Goal: Task Accomplishment & Management: Complete application form

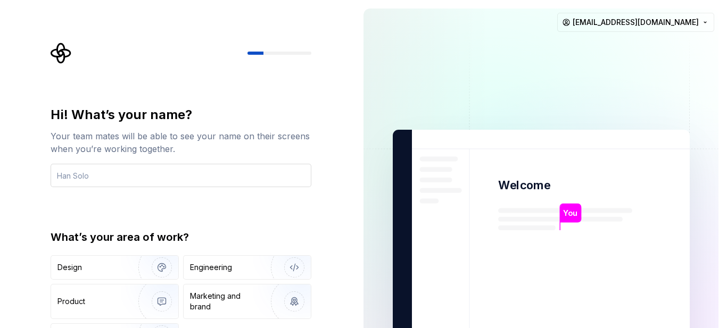
click at [245, 173] on input "text" at bounding box center [181, 175] width 261 height 23
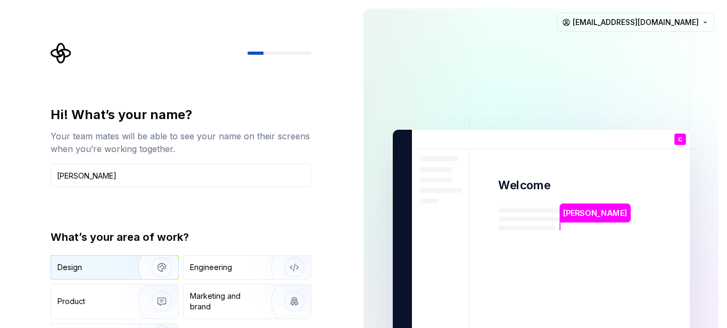
type input "Charles"
click at [111, 277] on div "Design" at bounding box center [114, 267] width 127 height 23
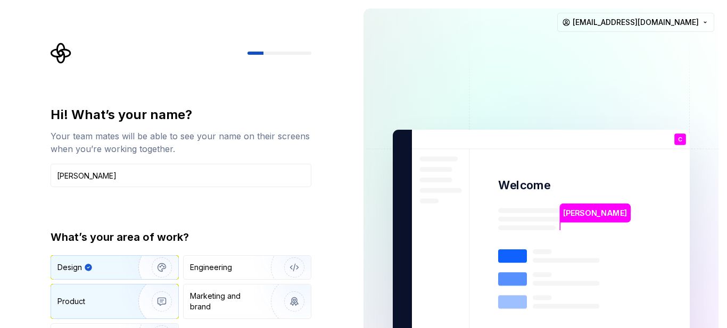
click at [113, 300] on div "Product" at bounding box center [92, 301] width 70 height 11
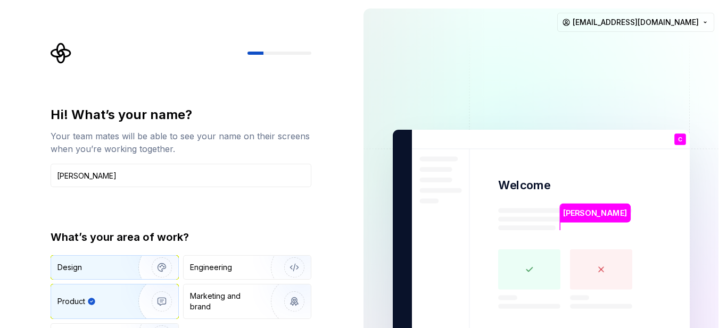
click at [110, 265] on div "Design" at bounding box center [90, 267] width 67 height 11
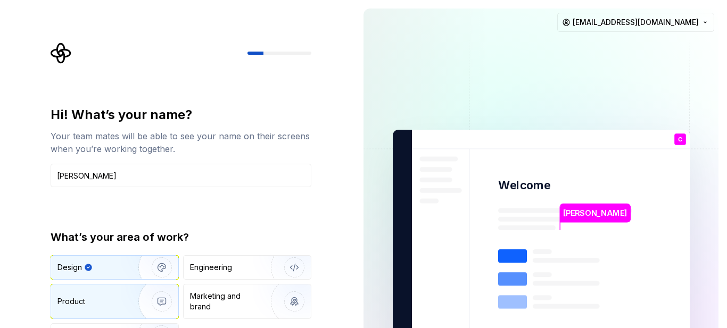
click at [110, 289] on div "Product" at bounding box center [114, 302] width 127 height 34
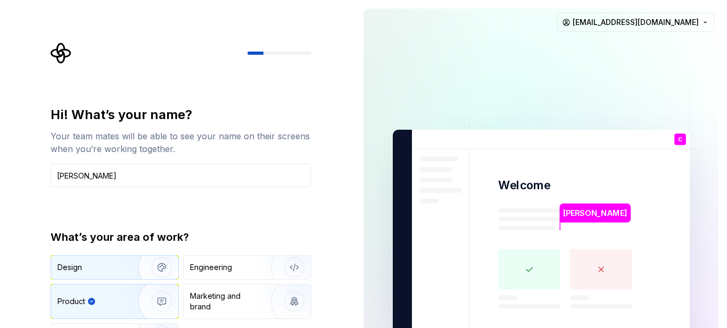
click at [122, 270] on img "button" at bounding box center [155, 267] width 68 height 71
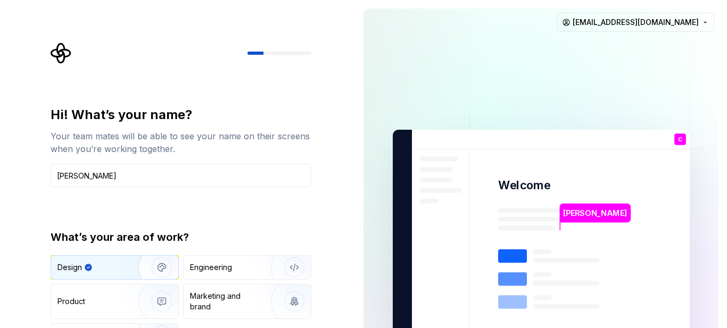
click at [268, 78] on div "Hi! What’s your name? Your team mates will be able to see your name on their sc…" at bounding box center [184, 214] width 280 height 342
click at [344, 187] on div "Hi! What’s your name? Your team mates will be able to see your name on their sc…" at bounding box center [177, 240] width 355 height 480
click at [559, 200] on img at bounding box center [541, 240] width 431 height 503
click at [241, 105] on div "Hi! What’s your name? Your team mates will be able to see your name on their sc…" at bounding box center [184, 214] width 280 height 342
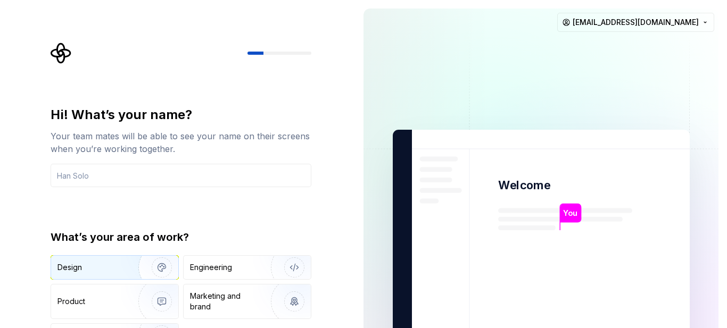
click at [139, 266] on img "button" at bounding box center [155, 267] width 68 height 71
drag, startPoint x: 502, startPoint y: 259, endPoint x: 509, endPoint y: 254, distance: 8.0
click at [502, 258] on rect at bounding box center [512, 256] width 29 height 13
click at [545, 229] on img at bounding box center [541, 240] width 431 height 503
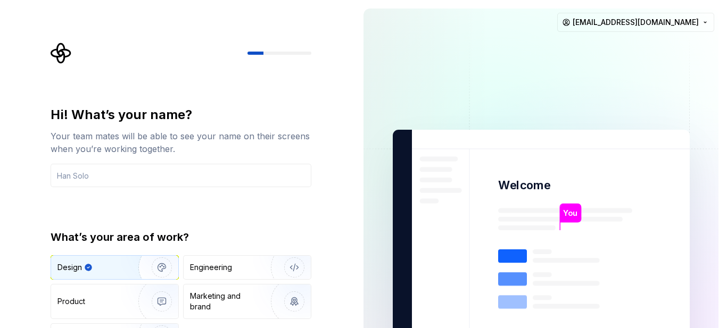
click at [577, 209] on p "You" at bounding box center [570, 214] width 14 height 12
click at [376, 125] on img at bounding box center [541, 240] width 431 height 503
click at [341, 321] on div "Hi! What’s your name? Your team mates will be able to see your name on their sc…" at bounding box center [177, 240] width 355 height 480
click at [239, 273] on div "Engineering" at bounding box center [247, 267] width 127 height 23
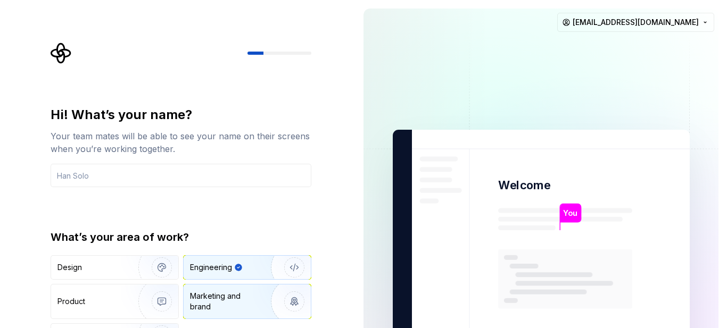
click at [239, 291] on div "Marketing and brand" at bounding box center [226, 301] width 72 height 21
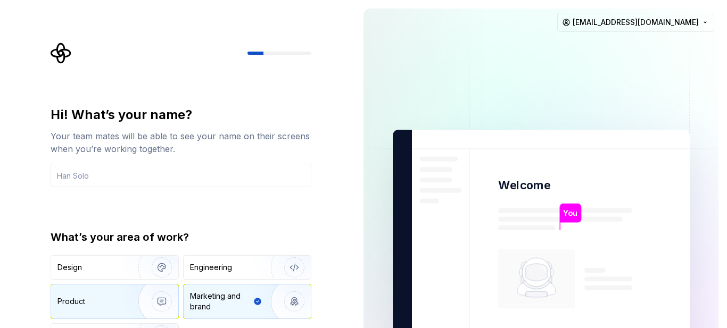
click at [158, 294] on img "button" at bounding box center [155, 301] width 68 height 71
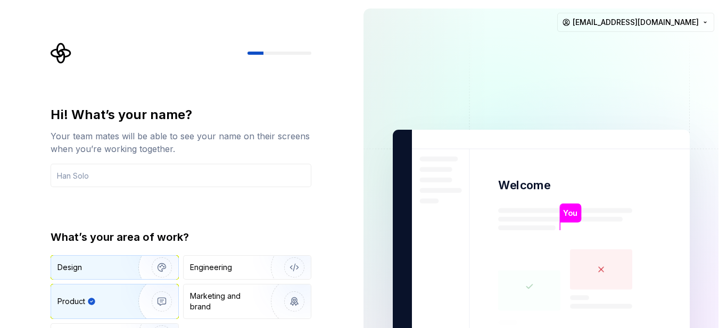
click at [152, 264] on img "button" at bounding box center [155, 267] width 68 height 71
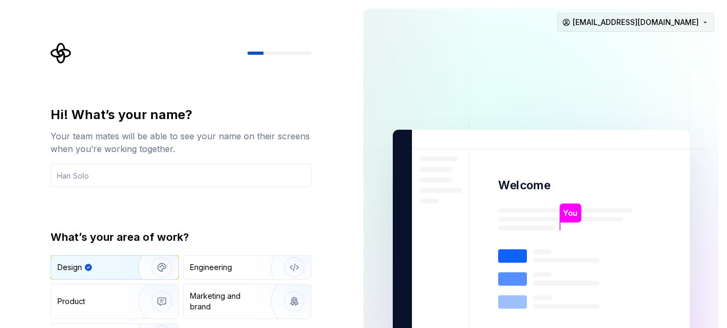
click at [692, 22] on html "Hi! What’s your name? Your team mates will be able to see your name on their sc…" at bounding box center [363, 164] width 727 height 328
click at [535, 59] on html "Hi! What’s your name? Your team mates will be able to see your name on their sc…" at bounding box center [363, 164] width 727 height 328
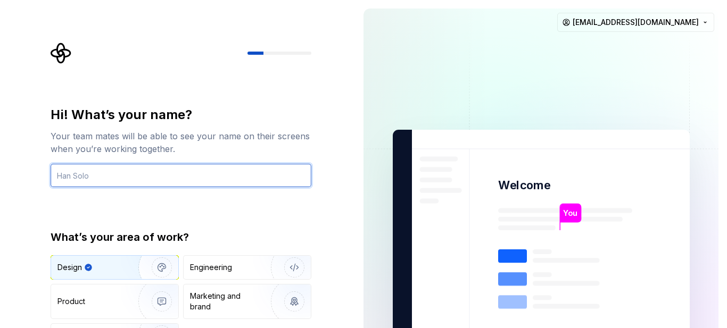
click at [125, 171] on input "text" at bounding box center [181, 175] width 261 height 23
type input "Charles"
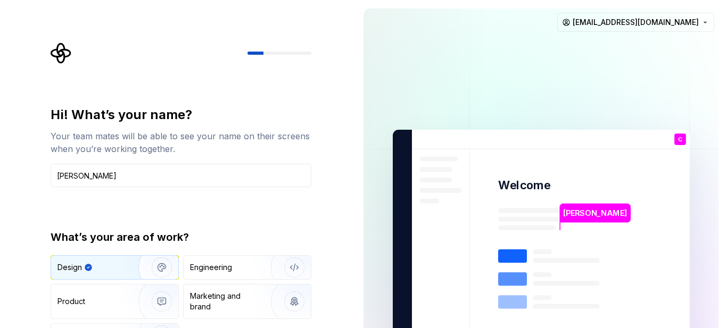
click at [217, 215] on div "Hi! What’s your name? Your team mates will be able to see your name on their sc…" at bounding box center [181, 227] width 261 height 242
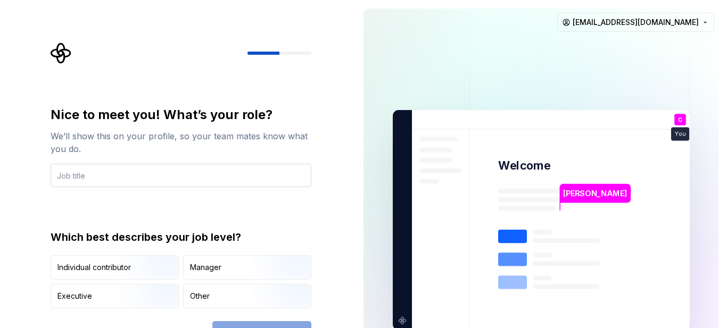
click at [180, 170] on input "text" at bounding box center [181, 175] width 261 height 23
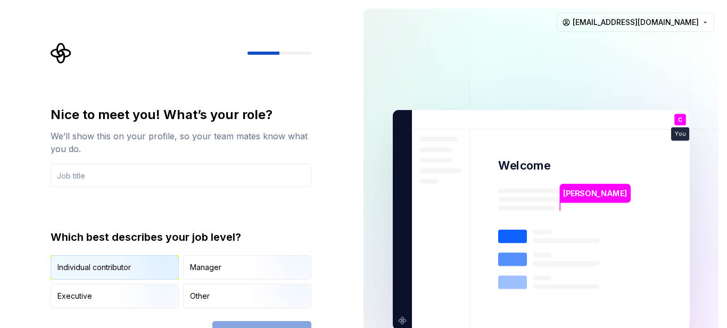
click at [141, 260] on img "button" at bounding box center [153, 280] width 68 height 71
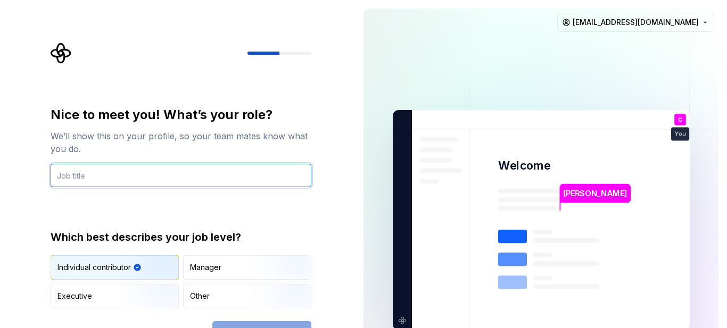
click at [132, 178] on input "text" at bounding box center [181, 175] width 261 height 23
type input "Y"
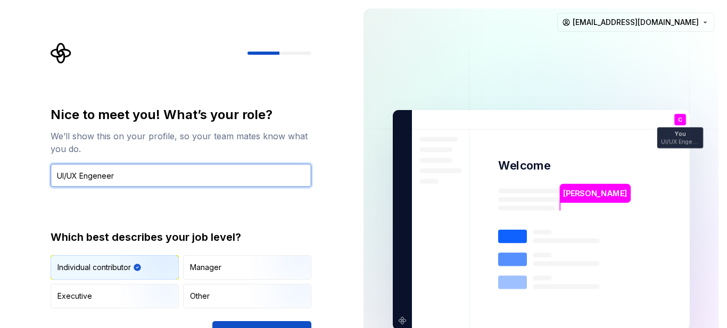
click at [95, 178] on input "UI/UX Engeneer" at bounding box center [181, 175] width 261 height 23
type input "UI/UX Engineer"
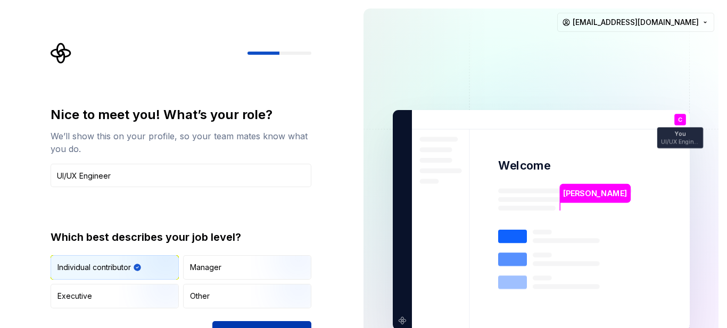
click at [268, 325] on button "Continue" at bounding box center [261, 332] width 99 height 23
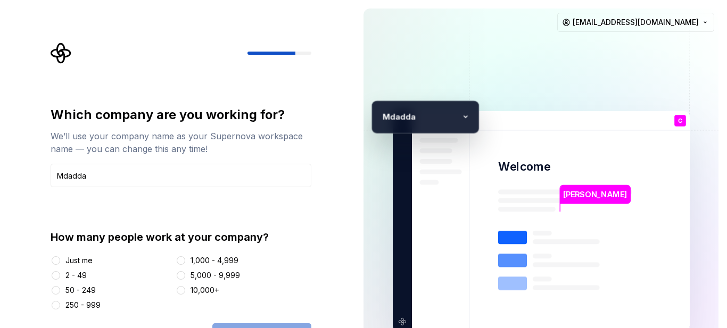
type input "Mdadda"
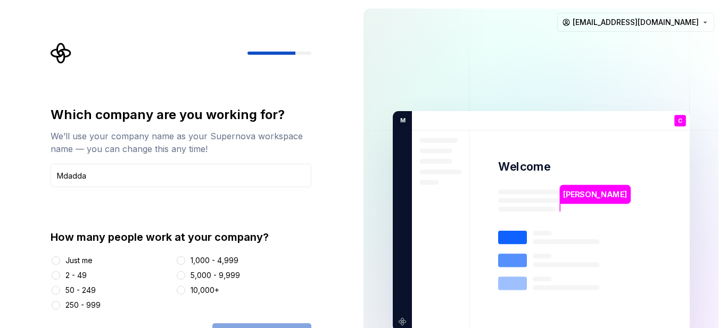
click at [168, 206] on div "Which company are you working for? We’ll use your company name as your Supernov…" at bounding box center [181, 208] width 261 height 204
click at [79, 274] on div "2 - 49" at bounding box center [75, 275] width 21 height 11
click at [60, 274] on button "2 - 49" at bounding box center [56, 275] width 9 height 9
click at [327, 225] on div "Which company are you working for? We’ll use your company name as your Supernov…" at bounding box center [177, 221] width 355 height 443
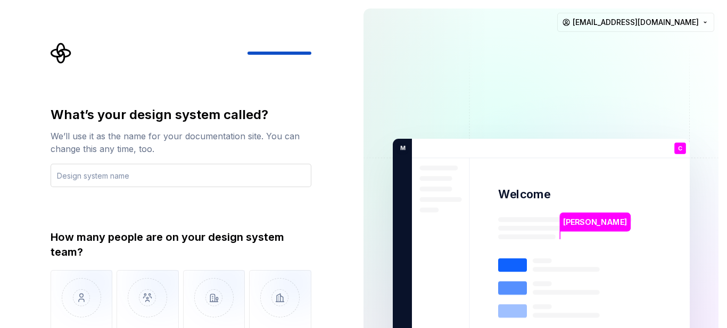
click at [105, 178] on input "text" at bounding box center [181, 175] width 261 height 23
type input "Mdadda"
click at [182, 223] on div "What’s your design system called? We’ll use it as the name for your documentati…" at bounding box center [181, 236] width 261 height 260
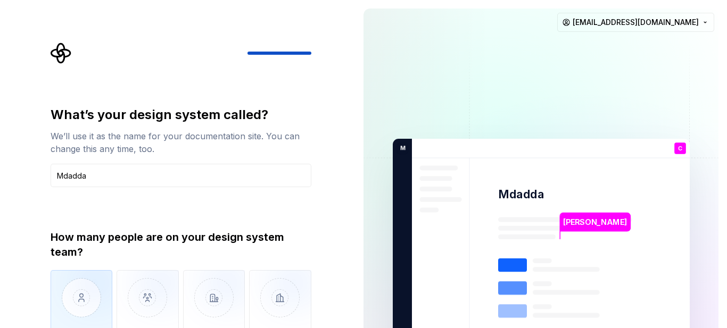
click at [88, 290] on img "button" at bounding box center [82, 305] width 62 height 71
click at [322, 252] on div "What’s your design system called? We’ll use it as the name for your documentati…" at bounding box center [184, 223] width 280 height 360
click at [376, 234] on img at bounding box center [541, 249] width 431 height 503
click at [352, 319] on div "What’s your design system called? We’ll use it as the name for your documentati…" at bounding box center [177, 249] width 355 height 498
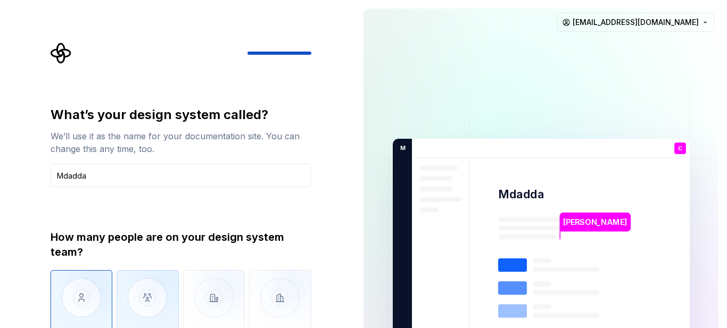
drag, startPoint x: 149, startPoint y: 300, endPoint x: 142, endPoint y: 300, distance: 7.4
click at [148, 301] on img "button" at bounding box center [148, 305] width 62 height 71
click at [103, 294] on img "button" at bounding box center [82, 305] width 62 height 71
click at [138, 289] on img "button" at bounding box center [148, 305] width 62 height 71
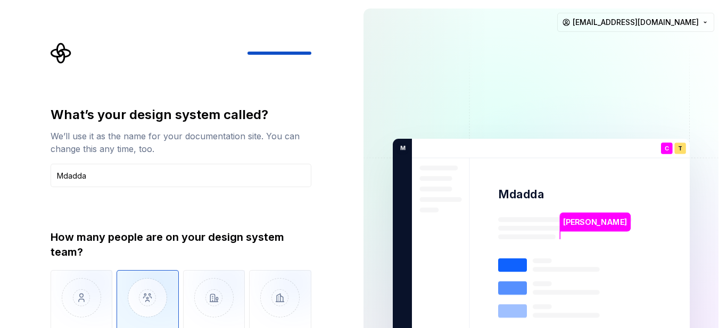
click at [306, 233] on div "How many people are on your design system team?" at bounding box center [181, 245] width 261 height 30
drag, startPoint x: 679, startPoint y: 148, endPoint x: 667, endPoint y: 148, distance: 12.2
click at [679, 148] on div "T" at bounding box center [680, 149] width 12 height 12
click at [664, 149] on p "C" at bounding box center [666, 149] width 4 height 6
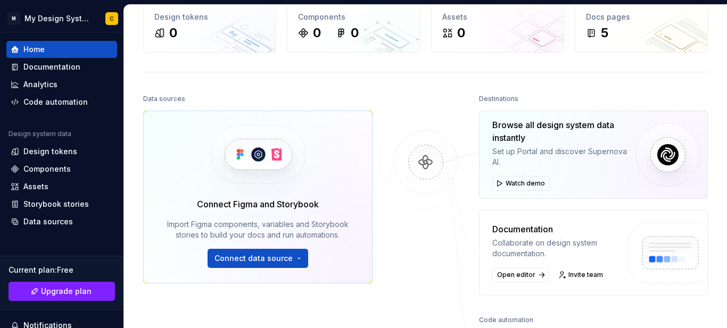
scroll to position [160, 0]
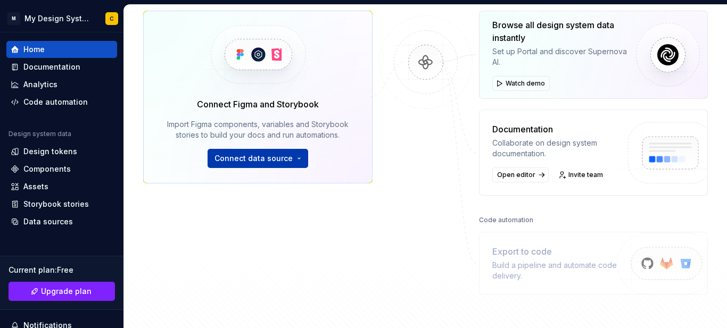
click at [262, 155] on span "Connect data source" at bounding box center [253, 158] width 78 height 11
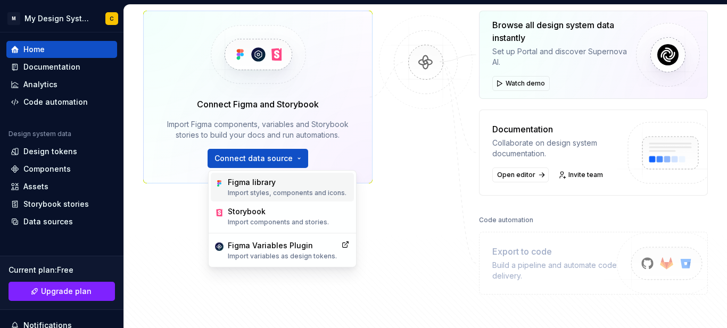
click at [267, 184] on div "Figma library" at bounding box center [287, 182] width 119 height 11
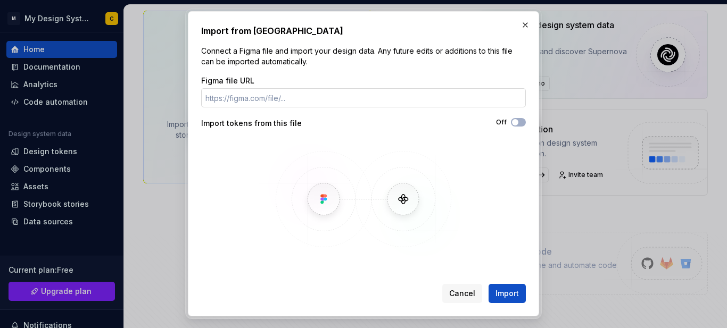
click at [256, 100] on input "Figma file URL" at bounding box center [363, 97] width 325 height 19
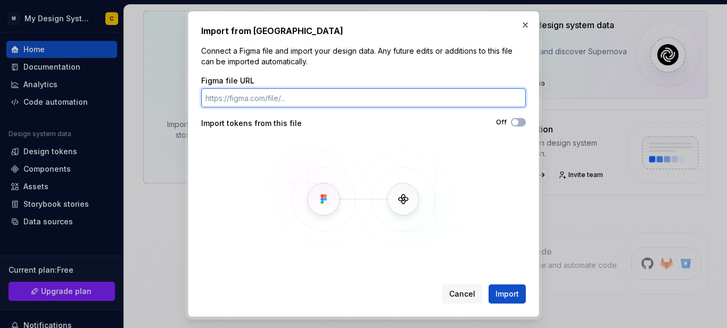
click at [254, 98] on input "Figma file URL" at bounding box center [363, 97] width 325 height 19
paste input "[URL][DOMAIN_NAME]"
type input "[URL][DOMAIN_NAME]"
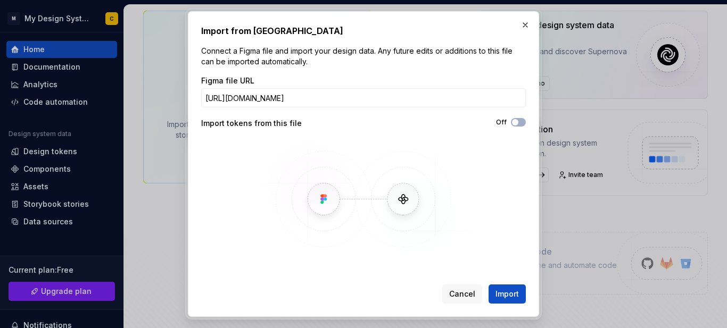
click at [307, 137] on div "Figma file URL [URL][DOMAIN_NAME] Import tokens from this file Off" at bounding box center [363, 167] width 325 height 183
click at [519, 296] on button "Import" at bounding box center [506, 294] width 37 height 19
click at [501, 248] on img at bounding box center [363, 198] width 309 height 119
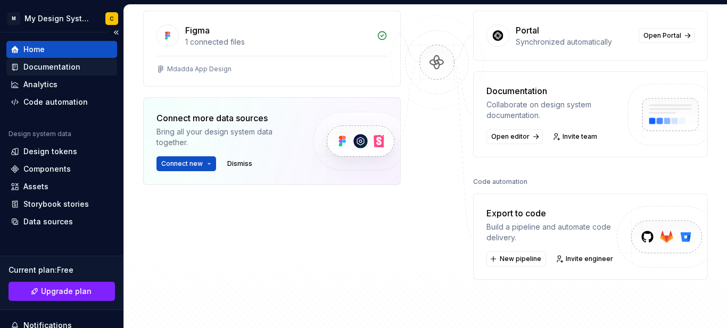
click at [46, 64] on div "Documentation" at bounding box center [51, 67] width 57 height 11
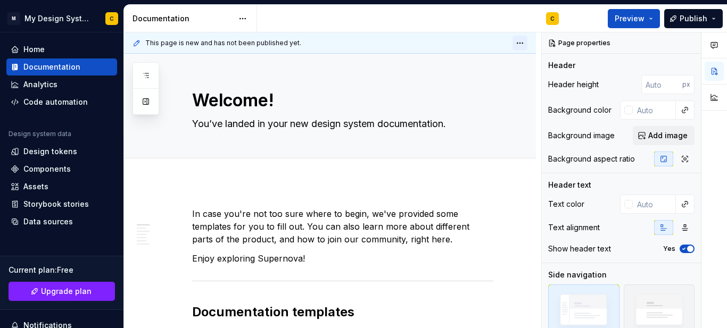
click at [519, 44] on html "M My Design System C Home Documentation Analytics Code automation Design system…" at bounding box center [363, 164] width 727 height 328
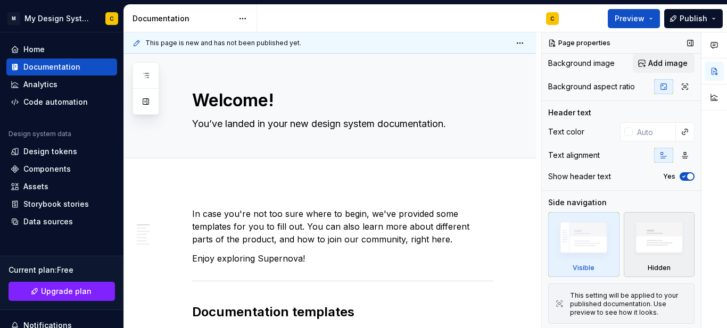
click at [639, 247] on img at bounding box center [658, 240] width 61 height 47
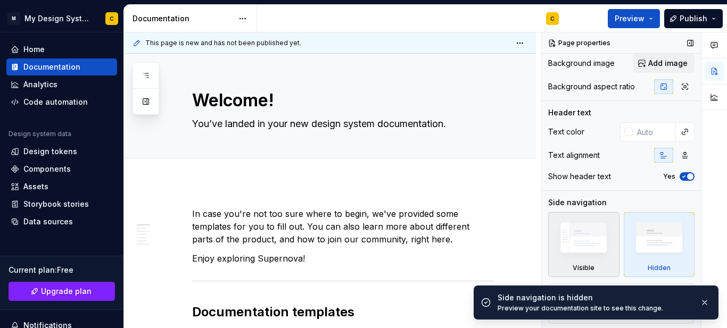
click at [607, 242] on img at bounding box center [583, 240] width 61 height 46
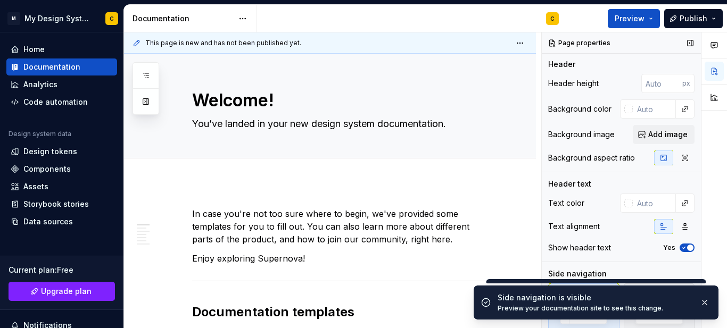
scroll to position [0, 0]
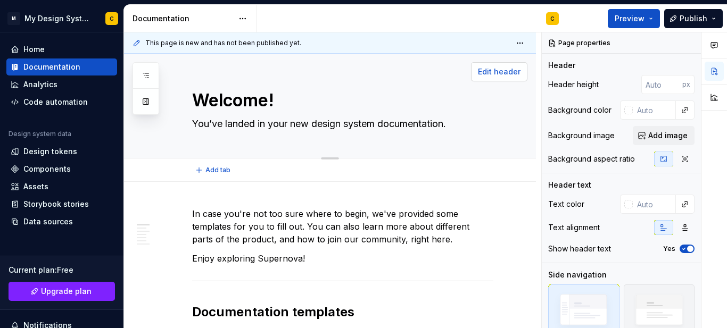
click at [505, 76] on span "Edit header" at bounding box center [499, 72] width 43 height 11
click at [250, 102] on textarea "Welcome!" at bounding box center [340, 101] width 301 height 26
type textarea "*"
type textarea "d"
type textarea "*"
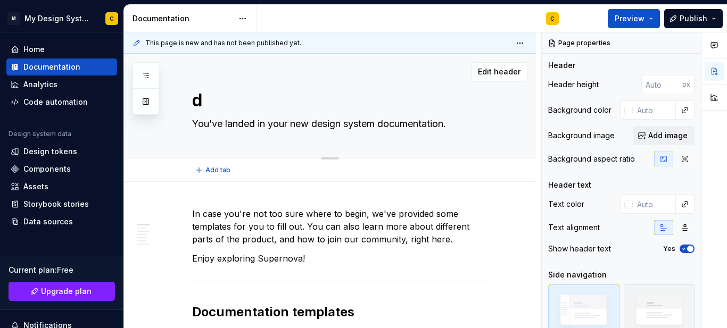
type textarea "Welcome!"
click at [309, 89] on textarea "Welcome!" at bounding box center [340, 101] width 301 height 26
click at [291, 103] on textarea "Welcome!" at bounding box center [340, 101] width 301 height 26
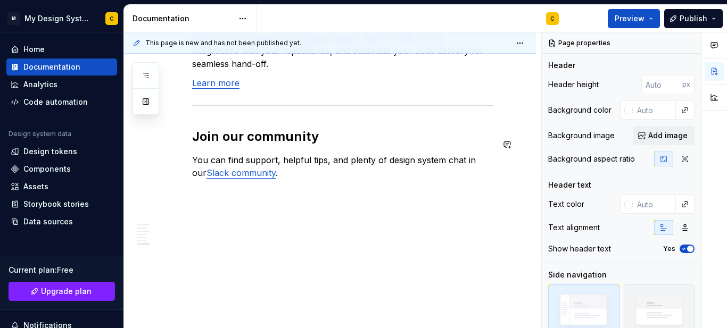
drag, startPoint x: 274, startPoint y: 310, endPoint x: 284, endPoint y: 241, distance: 69.8
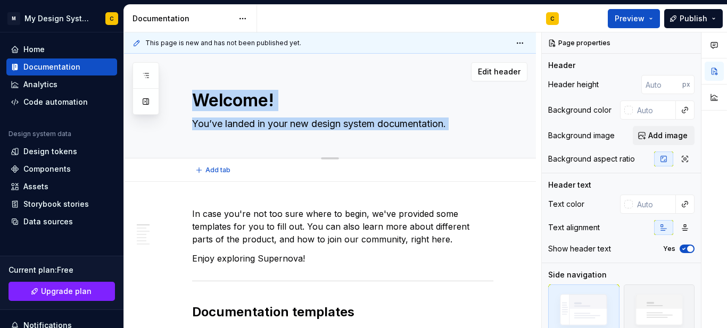
click at [304, 147] on div "Welcome! You’ve landed in your new design system documentation." at bounding box center [342, 106] width 301 height 104
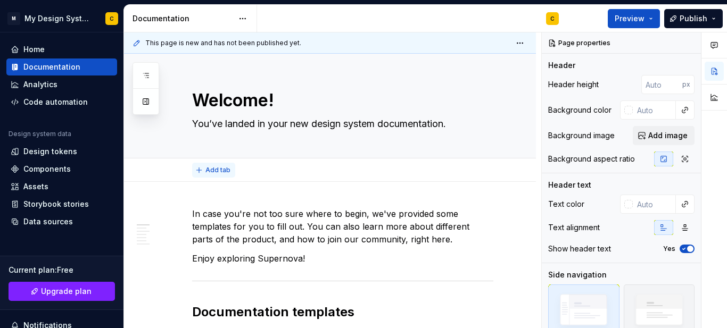
click at [202, 170] on button "Add tab" at bounding box center [213, 170] width 43 height 15
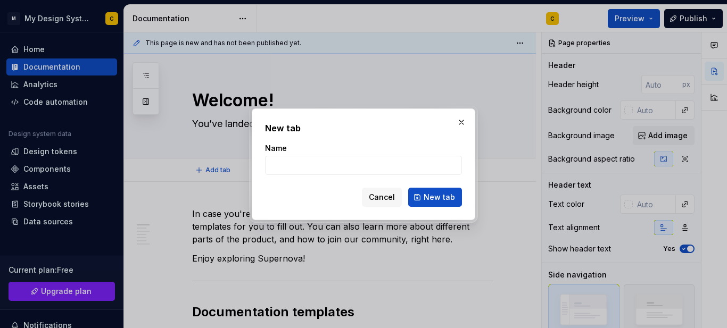
type textarea "*"
type input "d"
click at [432, 196] on span "New tab" at bounding box center [439, 197] width 31 height 11
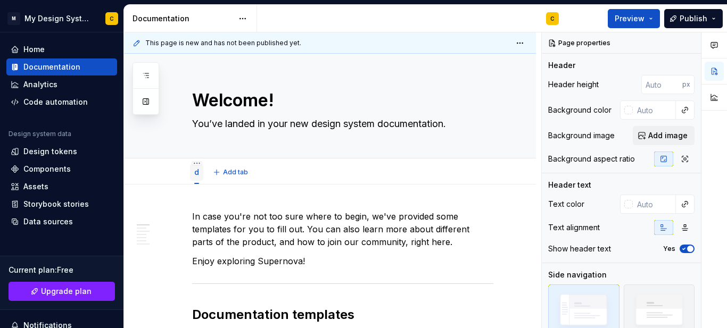
click at [198, 178] on div "d" at bounding box center [196, 172] width 5 height 13
type textarea "*"
click at [258, 114] on div "Welcome! You’ve landed in your new design system documentation." at bounding box center [342, 106] width 301 height 104
click at [217, 173] on button "Add tab" at bounding box center [231, 172] width 43 height 15
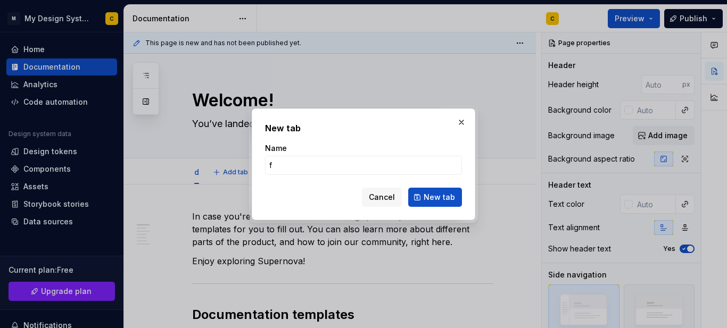
type input "f"
click at [428, 198] on span "New tab" at bounding box center [439, 197] width 31 height 11
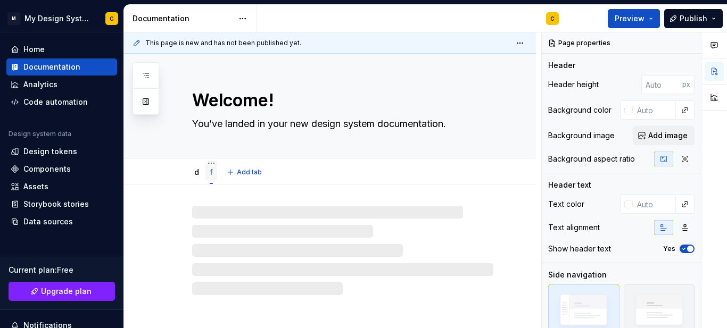
click at [210, 175] on link "f" at bounding box center [211, 172] width 3 height 9
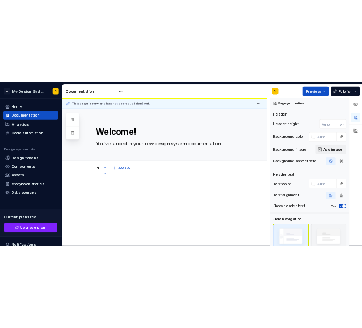
scroll to position [33, 0]
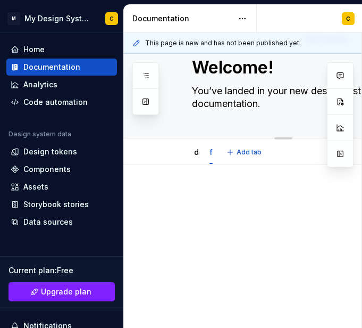
click at [256, 129] on div "Welcome! You’ve landed in your new design system documentation." at bounding box center [296, 79] width 209 height 117
click at [291, 27] on div "C" at bounding box center [310, 19] width 106 height 28
click at [109, 35] on button "Collapse sidebar" at bounding box center [116, 32] width 15 height 15
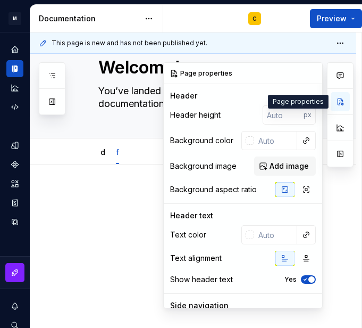
drag, startPoint x: 339, startPoint y: 100, endPoint x: 345, endPoint y: 90, distance: 11.7
click at [341, 100] on button "button" at bounding box center [340, 101] width 19 height 19
click at [261, 146] on input "text" at bounding box center [275, 140] width 43 height 19
click at [303, 144] on button "button" at bounding box center [306, 140] width 15 height 15
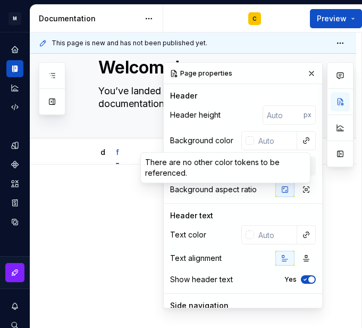
click at [263, 142] on div "Comments Open comments No comments yet Select ‘Comment’ from the block context …" at bounding box center [258, 185] width 190 height 246
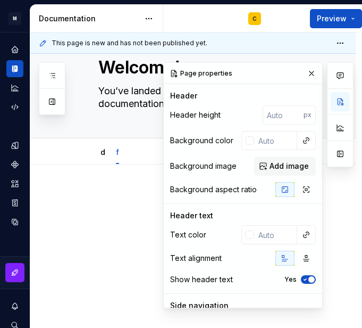
type textarea "*"
click at [259, 143] on input "text" at bounding box center [275, 140] width 43 height 19
paste input "A020F0"
type input "A020F0"
type textarea "*"
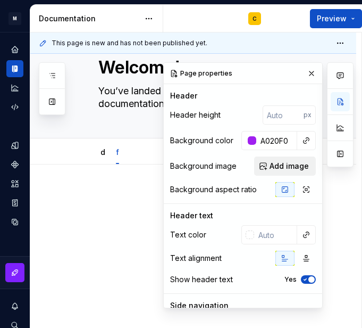
type input "#A020F0"
click at [270, 164] on span "Add image" at bounding box center [289, 166] width 39 height 11
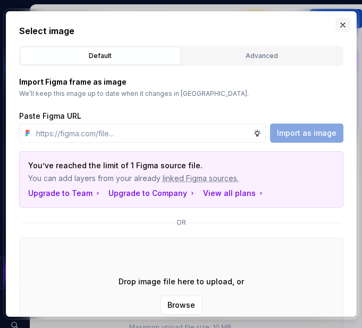
type textarea "*"
click at [346, 23] on button "button" at bounding box center [343, 25] width 15 height 15
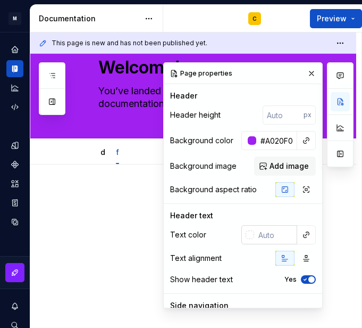
click at [248, 236] on div at bounding box center [250, 234] width 9 height 9
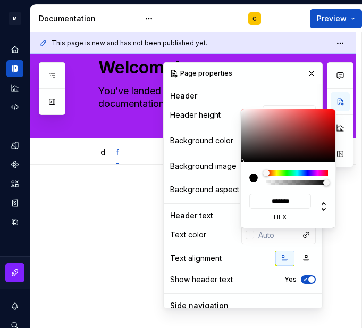
type input "#CEB6B6"
type input "*******"
type input "#CEB7B7"
type input "*******"
type input "#D3BEBE"
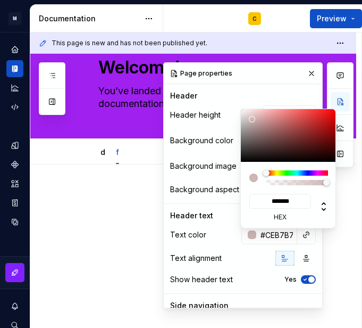
type input "*******"
type input "#FAF4F4"
type input "*******"
type input "#FFFFFF"
type input "*******"
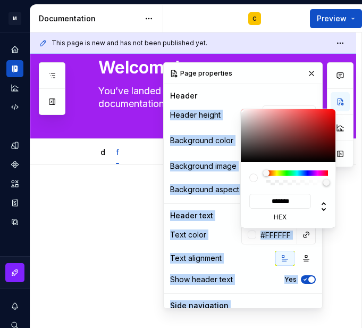
drag, startPoint x: 252, startPoint y: 119, endPoint x: 219, endPoint y: 89, distance: 45.2
click at [219, 89] on body "M My Design System C Design system data Documentation C Preview Publish Pages A…" at bounding box center [181, 164] width 362 height 328
click at [137, 190] on html "M My Design System C Design system data Documentation C Preview Publish Pages A…" at bounding box center [181, 164] width 362 height 328
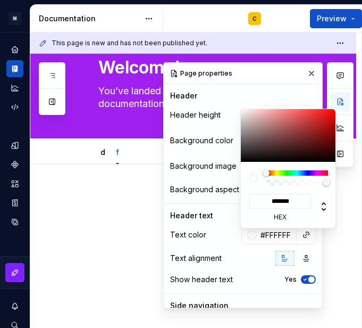
click at [304, 259] on div "Comments Open comments No comments yet Select ‘Comment’ from the block context …" at bounding box center [258, 185] width 190 height 246
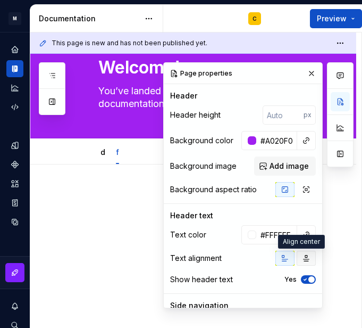
click at [303, 259] on icon "button" at bounding box center [306, 258] width 9 height 9
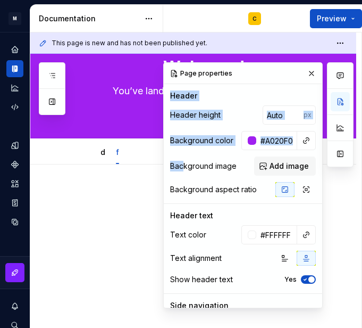
drag, startPoint x: 272, startPoint y: 76, endPoint x: 198, endPoint y: 128, distance: 90.6
click at [184, 157] on div "Page properties Header Header height px Background color #A020F0 Background ima…" at bounding box center [243, 248] width 159 height 370
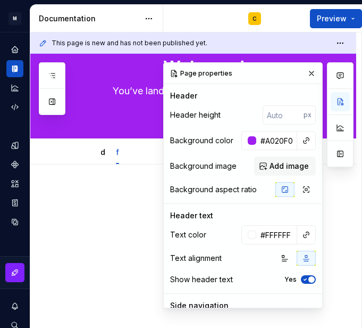
click at [253, 72] on div "Page properties" at bounding box center [243, 73] width 159 height 21
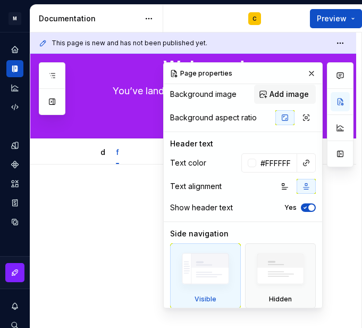
scroll to position [53, 0]
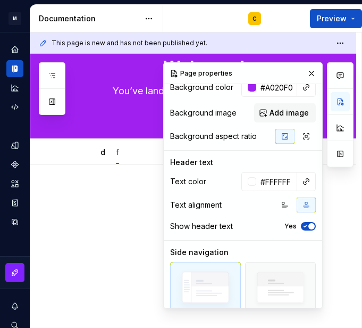
click at [201, 162] on div "Header text" at bounding box center [191, 162] width 43 height 11
click at [200, 162] on div "Header text" at bounding box center [191, 162] width 43 height 11
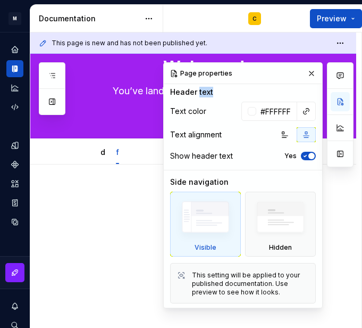
scroll to position [70, 0]
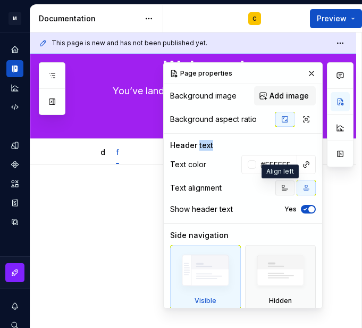
click at [289, 188] on button "button" at bounding box center [285, 187] width 19 height 15
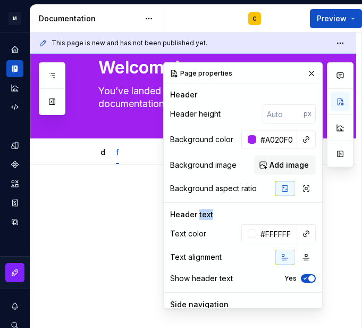
scroll to position [0, 0]
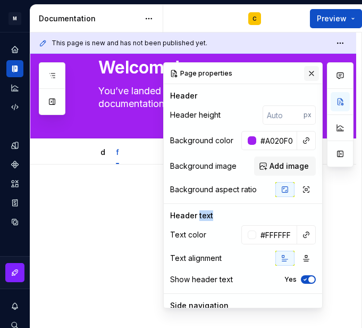
click at [311, 71] on button "button" at bounding box center [311, 73] width 15 height 15
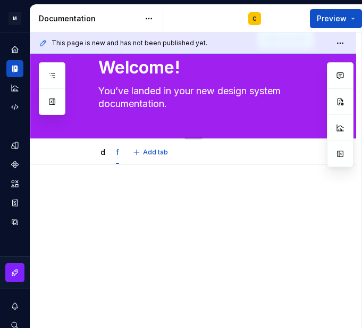
click at [139, 94] on textarea "You’ve landed in your new design system documentation." at bounding box center [203, 97] width 215 height 30
paste textarea "A020F0"
type textarea "*"
type textarea "A020F0"
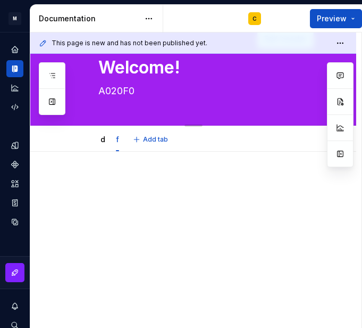
click at [141, 92] on textarea "A020F0" at bounding box center [203, 90] width 215 height 17
click at [142, 92] on textarea "A020F0" at bounding box center [203, 90] width 215 height 17
type textarea "*"
paste textarea "Mdadda Design System"
type textarea "Mdadda Design System"
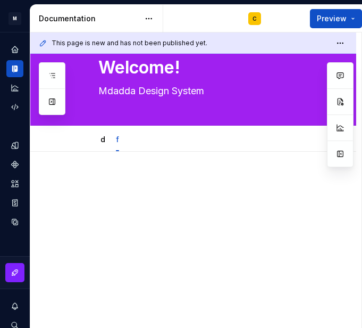
scroll to position [32, 0]
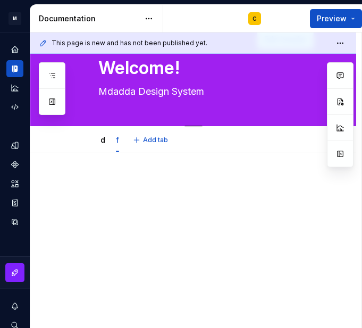
click at [250, 92] on textarea "Mdadda Design System" at bounding box center [203, 91] width 215 height 17
type textarea "*"
type textarea "Mdadda Design System"
click at [255, 165] on div "This page is new and has not been published yet. Welcome! Mdadda Design System …" at bounding box center [195, 180] width 331 height 296
click at [100, 136] on div "d" at bounding box center [102, 139] width 13 height 17
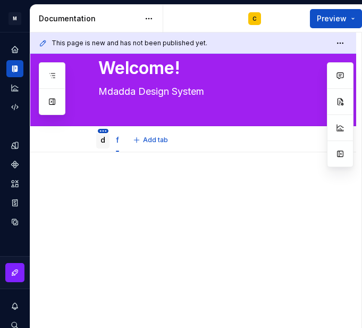
click at [103, 131] on html "M My Design System C Design system data Documentation C Preview Publish Pages A…" at bounding box center [181, 164] width 362 height 328
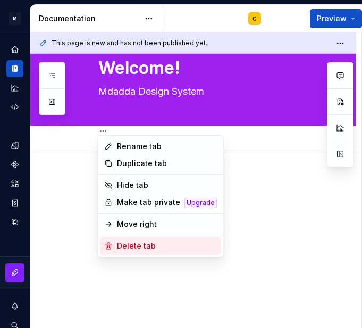
click at [156, 242] on div "Delete tab" at bounding box center [167, 246] width 100 height 11
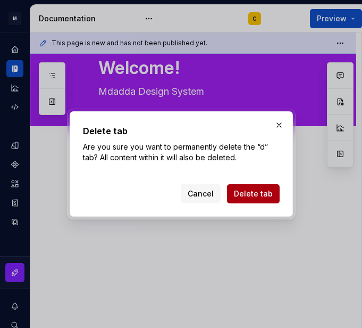
click at [264, 194] on span "Delete tab" at bounding box center [253, 193] width 39 height 11
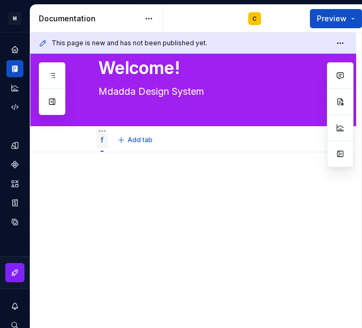
click at [98, 139] on div "f" at bounding box center [102, 139] width 12 height 17
click at [101, 141] on link "f" at bounding box center [102, 139] width 3 height 9
click at [102, 130] on html "M My Design System C Design system data Documentation C Preview Publish Pages A…" at bounding box center [181, 164] width 362 height 328
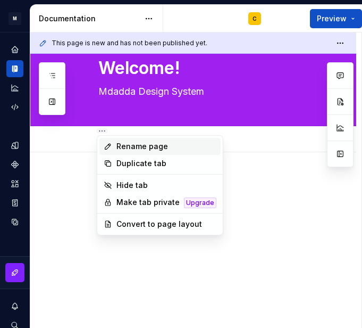
type textarea "*"
click at [136, 147] on div "Rename page" at bounding box center [167, 146] width 100 height 11
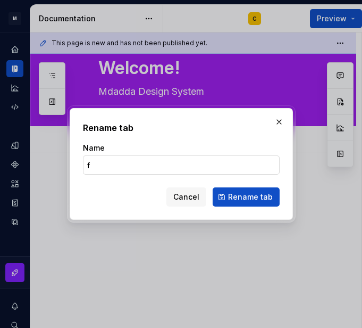
click at [128, 168] on input "f" at bounding box center [181, 164] width 197 height 19
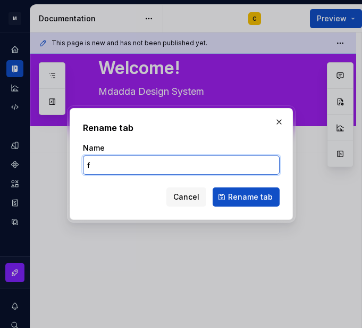
click at [128, 168] on input "f" at bounding box center [181, 164] width 197 height 19
type input "Mdadda"
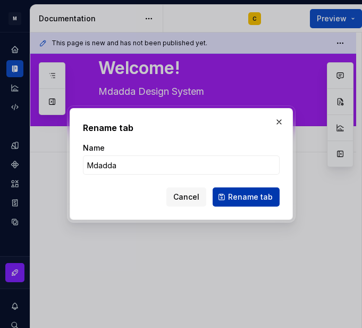
click at [238, 198] on span "Rename tab" at bounding box center [250, 197] width 45 height 11
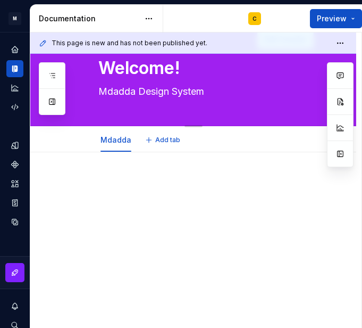
click at [131, 67] on textarea "Welcome!" at bounding box center [203, 68] width 215 height 26
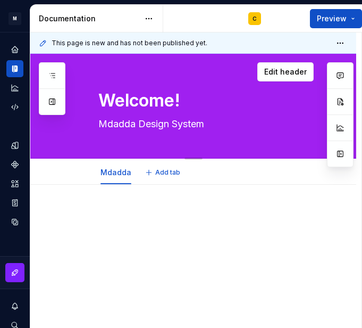
click at [131, 68] on div "Welcome! Mdadda Design System Edit header" at bounding box center [193, 106] width 326 height 105
click at [142, 110] on textarea "Welcome!" at bounding box center [203, 101] width 215 height 26
paste textarea "Mdadda Design System"
type textarea "*"
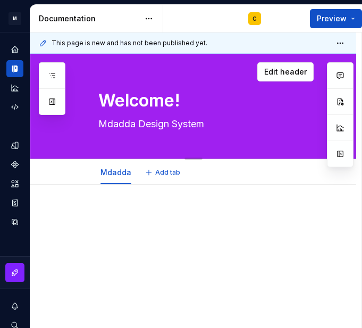
type textarea "Mdadda Design System!"
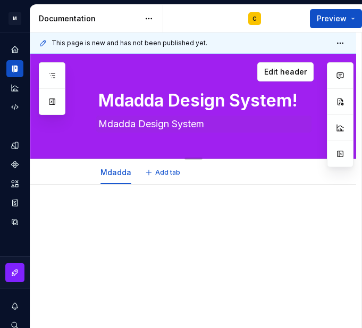
type textarea "*"
type textarea "Mdadda Design System"
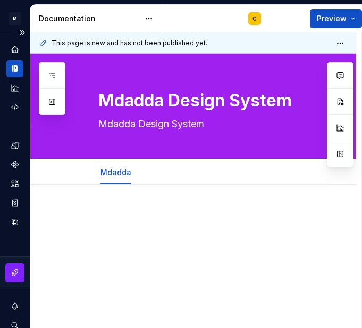
type textarea "*"
type textarea "Mdadda Design System"
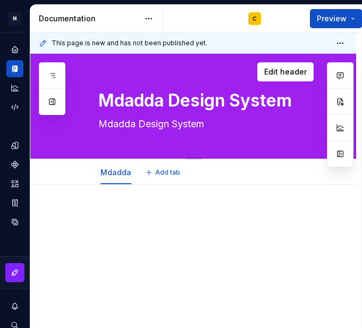
click at [131, 126] on textarea "Mdadda Design System" at bounding box center [203, 123] width 215 height 17
paste textarea "This documentation provides the single source of truth for [PERSON_NAME]’s digi…"
type textarea "*"
type textarea "This documentation provides the single source of truth for [PERSON_NAME]’s digi…"
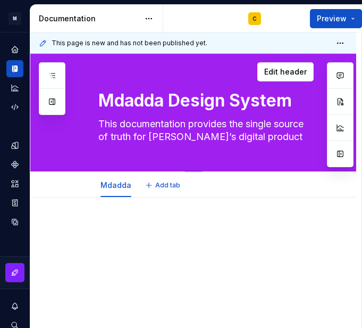
type textarea "*"
type textarea "This documentation provides the single source of truth for [PERSON_NAME]’s digi…"
click at [277, 187] on div "Mdadda Add tab" at bounding box center [206, 184] width 228 height 23
click at [299, 136] on textarea "This documentation provides the single source of truth for [PERSON_NAME]’s digi…" at bounding box center [203, 130] width 215 height 30
type textarea "*"
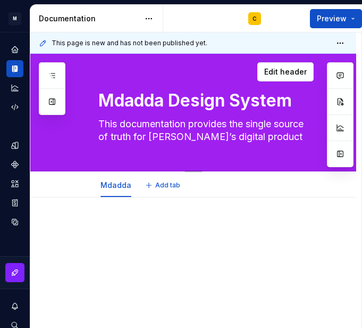
type textarea "This documentation provides the single source of truth for [PERSON_NAME]’s digi…"
type textarea "*"
type textarea "This documentation provides the single source of truth for [PERSON_NAME]’s digi…"
type textarea "*"
type textarea "This documentation provides the single source of truth for [PERSON_NAME]’s digi…"
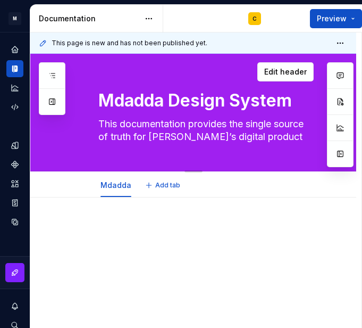
type textarea "*"
type textarea "This documentation provides the single source of truth for [PERSON_NAME]’s digi…"
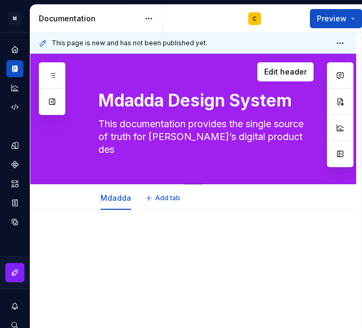
type textarea "*"
type textarea "This documentation provides the single source of truth for [PERSON_NAME]’s digi…"
type textarea "*"
type textarea "This documentation provides the single source of truth for [PERSON_NAME]’s digi…"
type textarea "*"
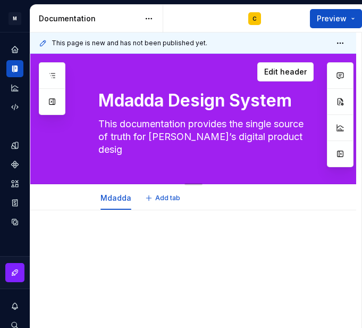
type textarea "This documentation provides the single source of truth for [PERSON_NAME]’s digi…"
type textarea "*"
type textarea "This documentation provides the single source of truth for [PERSON_NAME]’s digi…"
type textarea "*"
type textarea "This documentation provides the single source of truth for [PERSON_NAME]’s digi…"
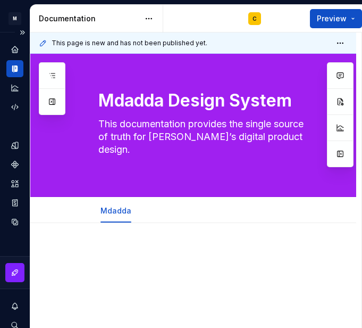
type textarea "*"
type textarea "This documentation provides the single source of truth for [PERSON_NAME]’s digi…"
click at [120, 170] on textarea "This documentation provides the single source of truth for [PERSON_NAME]’s digi…" at bounding box center [203, 142] width 215 height 55
type textarea "*"
type textarea "This documentation provides the single source of truth for [PERSON_NAME]’s digi…"
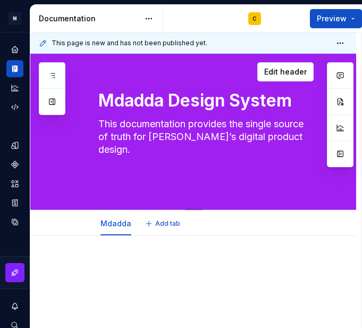
paste textarea "It includes brand colors, typography, components, and usage guidelines to ensur…"
type textarea "*"
type textarea "This documentation provides the single source of truth for [PERSON_NAME]’s digi…"
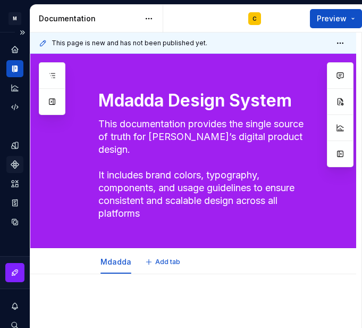
type textarea "*"
type textarea "This documentation provides the single source of truth for [PERSON_NAME]’s digi…"
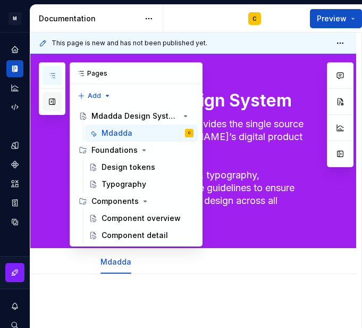
click at [55, 103] on button "button" at bounding box center [52, 101] width 19 height 19
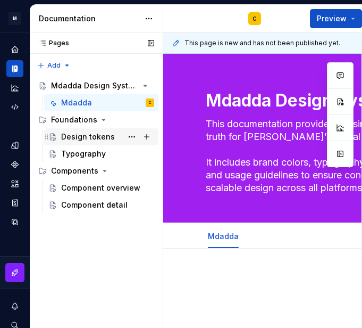
click at [84, 137] on div "Design tokens" at bounding box center [88, 136] width 54 height 11
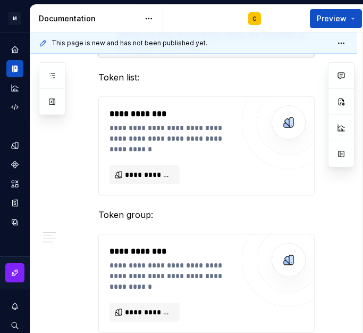
scroll to position [178, 0]
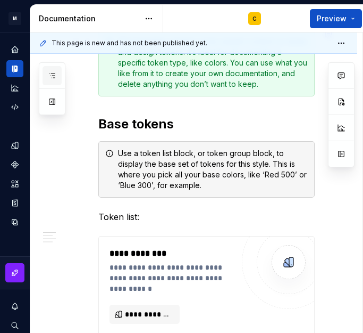
click at [53, 80] on button "button" at bounding box center [52, 75] width 19 height 19
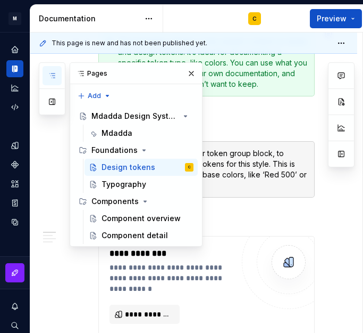
click at [53, 80] on button "button" at bounding box center [52, 75] width 19 height 19
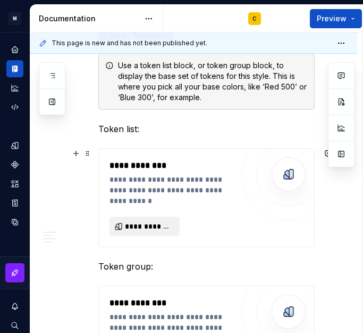
scroll to position [319, 0]
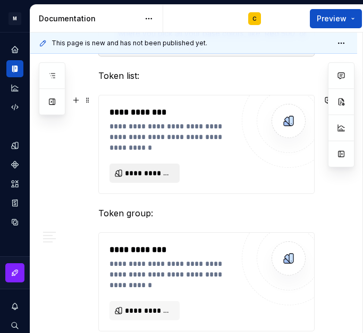
click at [145, 173] on span "**********" at bounding box center [149, 173] width 48 height 11
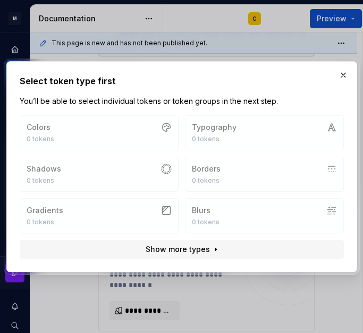
click at [139, 136] on div "Colors 0 tokens Typography 0 tokens Shadows 0 tokens Borders 0 tokens Gradients…" at bounding box center [182, 174] width 325 height 118
click at [143, 177] on div "Colors 0 tokens Typography 0 tokens Shadows 0 tokens Borders 0 tokens Gradients…" at bounding box center [182, 174] width 325 height 118
click at [225, 161] on div "Colors 0 tokens Typography 0 tokens Shadows 0 tokens Borders 0 tokens Gradients…" at bounding box center [182, 174] width 325 height 118
click at [189, 246] on span "Show more types" at bounding box center [177, 249] width 64 height 11
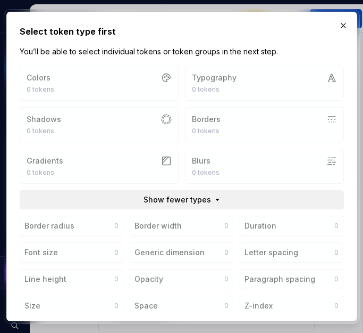
scroll to position [88, 0]
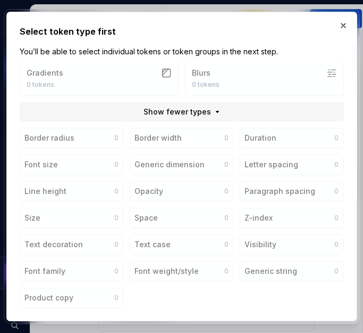
click at [103, 88] on div "Colors 0 tokens Typography 0 tokens Shadows 0 tokens Borders 0 tokens Gradients…" at bounding box center [182, 37] width 325 height 118
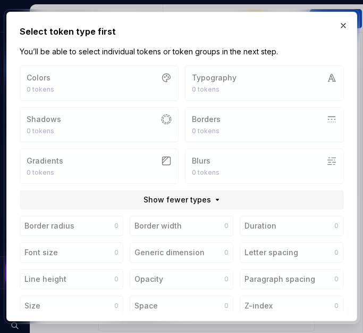
click at [53, 263] on div "Border radius 0 Border width 0 Duration 0 Font size 0 Generic dimension 0 Lette…" at bounding box center [182, 305] width 325 height 180
click at [59, 252] on div "Border radius 0 Border width 0 Duration 0 Font size 0 Generic dimension 0 Lette…" at bounding box center [182, 305] width 325 height 180
click at [73, 226] on div "Border radius 0 Border width 0 Duration 0 Font size 0 Generic dimension 0 Lette…" at bounding box center [182, 305] width 325 height 180
click at [77, 113] on div "Colors 0 tokens Typography 0 tokens Shadows 0 tokens Borders 0 tokens Gradients…" at bounding box center [182, 124] width 325 height 118
drag, startPoint x: 80, startPoint y: 79, endPoint x: 137, endPoint y: 64, distance: 58.3
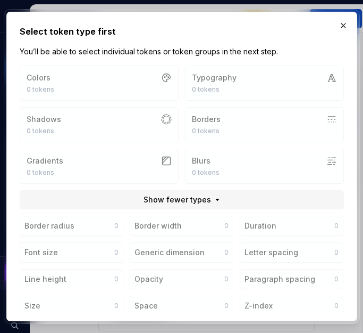
click at [81, 78] on div "Colors 0 tokens Typography 0 tokens Shadows 0 tokens Borders 0 tokens Gradients…" at bounding box center [182, 124] width 325 height 118
click at [203, 76] on div "Colors 0 tokens Typography 0 tokens Shadows 0 tokens Borders 0 tokens Gradients…" at bounding box center [182, 124] width 325 height 118
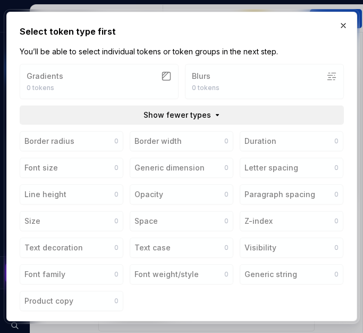
scroll to position [88, 0]
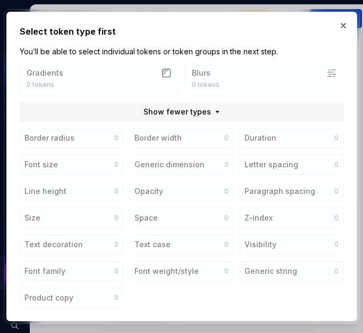
click at [167, 234] on div "Border radius 0 Border width 0 Duration 0 Font size 0 Generic dimension 0 Lette…" at bounding box center [182, 218] width 325 height 180
drag, startPoint x: 169, startPoint y: 214, endPoint x: 172, endPoint y: 183, distance: 32.0
click at [169, 213] on div "Border radius 0 Border width 0 Duration 0 Font size 0 Generic dimension 0 Lette…" at bounding box center [182, 218] width 325 height 180
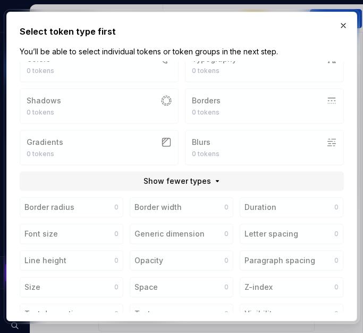
scroll to position [0, 0]
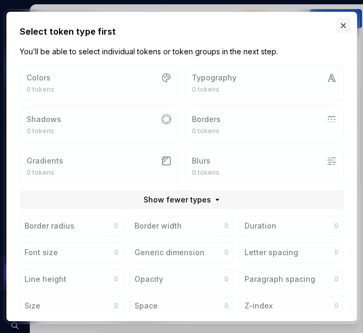
click at [340, 29] on button "button" at bounding box center [343, 25] width 15 height 15
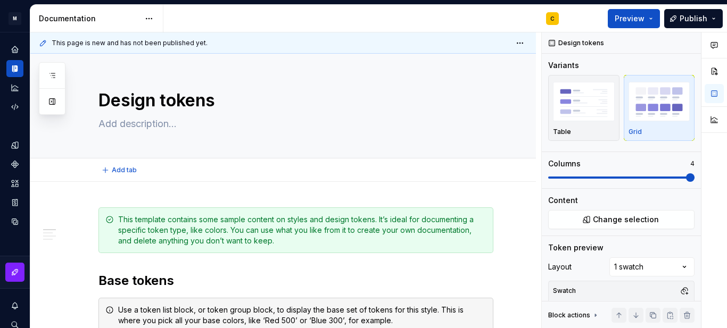
type textarea "*"
click at [578, 108] on img "button" at bounding box center [584, 101] width 62 height 39
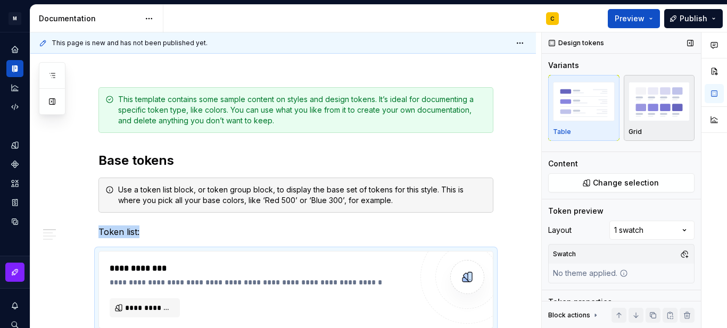
click at [640, 100] on img "button" at bounding box center [659, 101] width 62 height 39
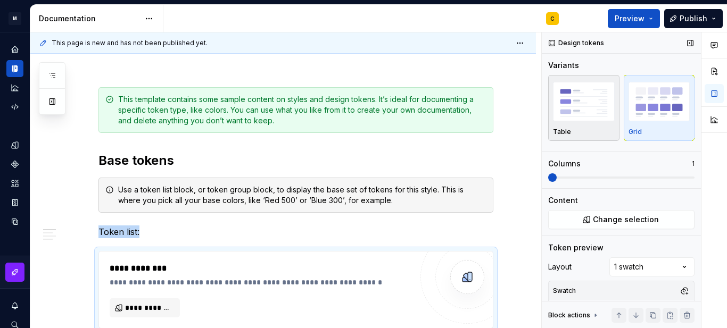
click at [588, 112] on img "button" at bounding box center [584, 101] width 62 height 39
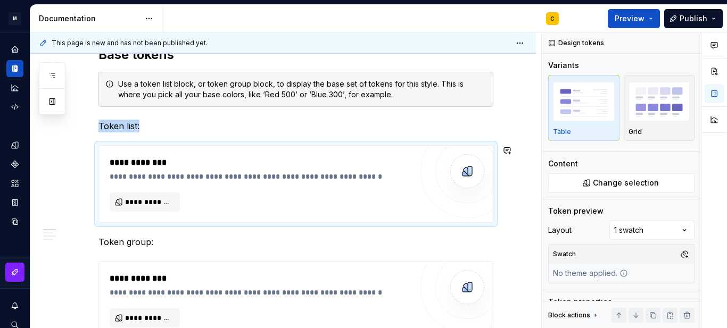
scroll to position [227, 0]
click at [657, 96] on img "button" at bounding box center [659, 101] width 62 height 39
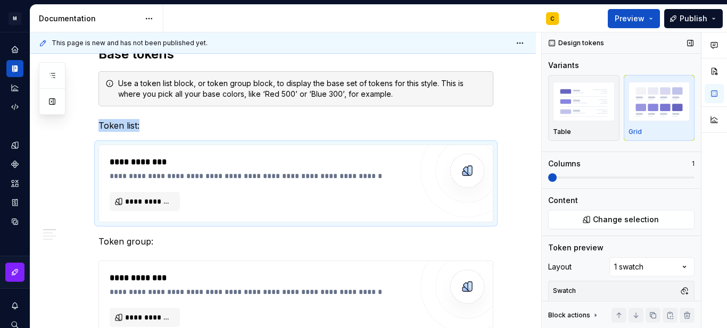
click at [557, 179] on span at bounding box center [552, 177] width 9 height 9
click at [569, 174] on span at bounding box center [621, 177] width 146 height 9
click at [557, 177] on span at bounding box center [552, 177] width 9 height 9
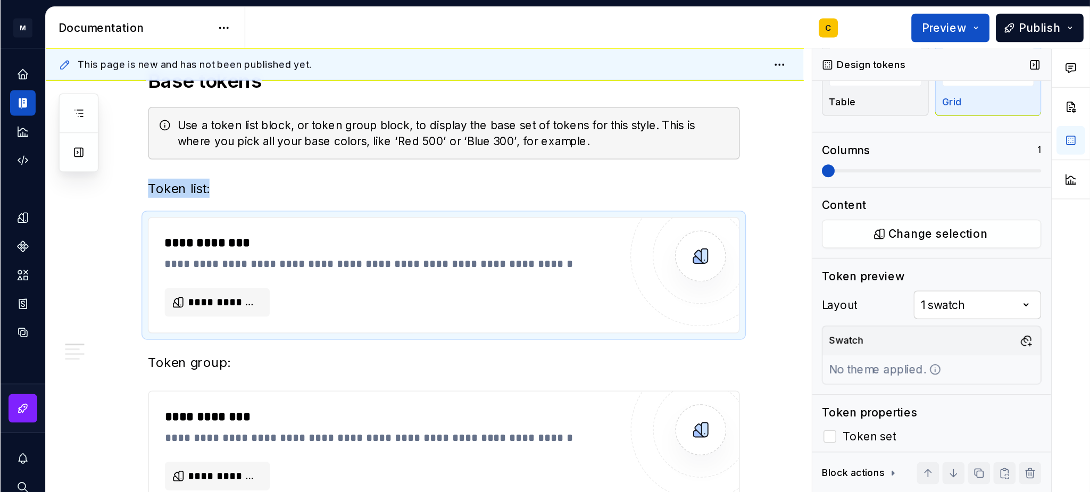
scroll to position [67, 0]
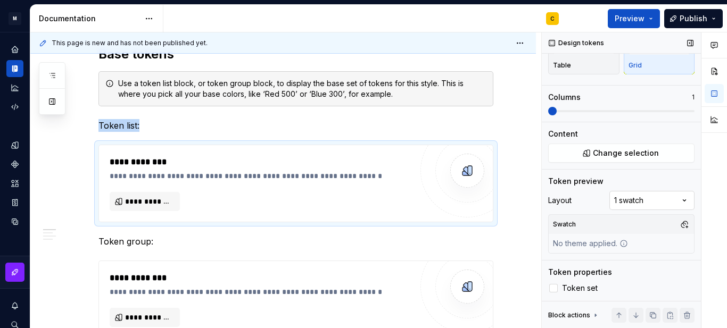
click at [646, 195] on div "Comments Open comments No comments yet Select ‘Comment’ from the block context …" at bounding box center [634, 180] width 185 height 296
click at [623, 195] on div "Comments Open comments No comments yet Select ‘Comment’ from the block context …" at bounding box center [634, 180] width 185 height 296
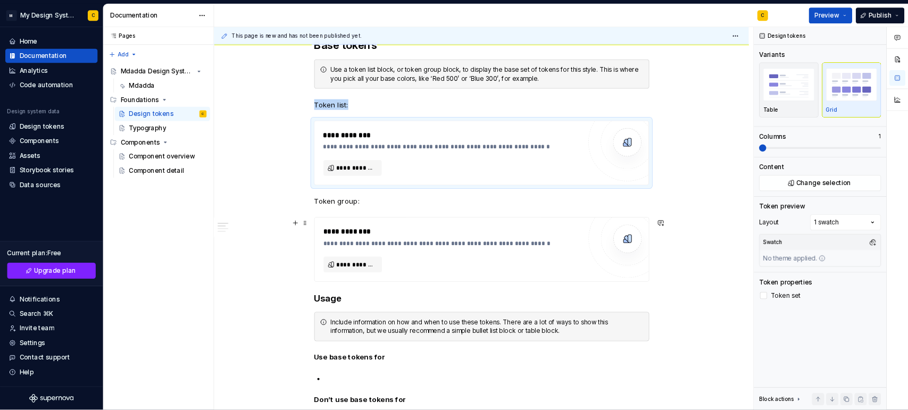
scroll to position [0, 0]
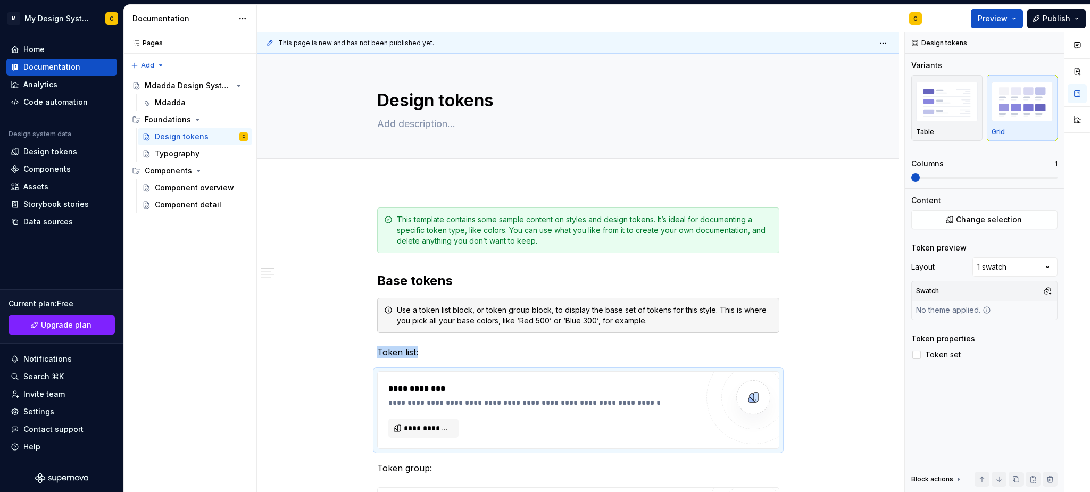
click at [726, 312] on div at bounding box center [1078, 262] width 26 height 460
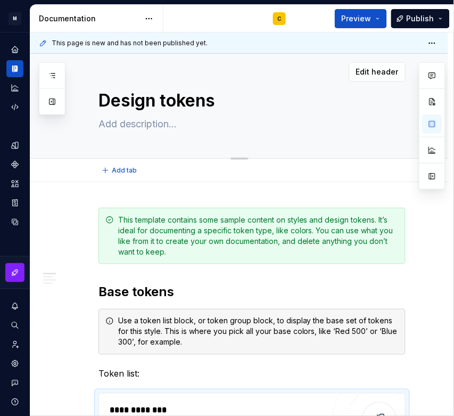
click at [162, 129] on textarea at bounding box center [249, 123] width 307 height 17
paste textarea "“Design tokens are the foundation of [PERSON_NAME]’s visual identity. They defi…"
type textarea "*"
type textarea "“Design tokens are the foundation of [PERSON_NAME]’s visual identity. They defi…"
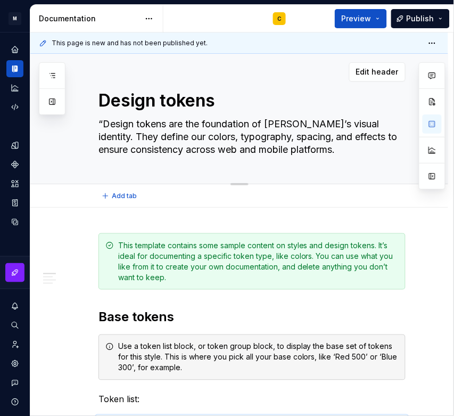
click at [108, 127] on textarea "“Design tokens are the foundation of [PERSON_NAME]’s visual identity. They defi…" at bounding box center [249, 136] width 307 height 43
type textarea "*"
type textarea "Design tokens are the foundation of [PERSON_NAME]’s visual identity. They defin…"
click at [354, 151] on textarea "Design tokens are the foundation of [PERSON_NAME]’s visual identity. They defin…" at bounding box center [249, 136] width 307 height 43
type textarea "*"
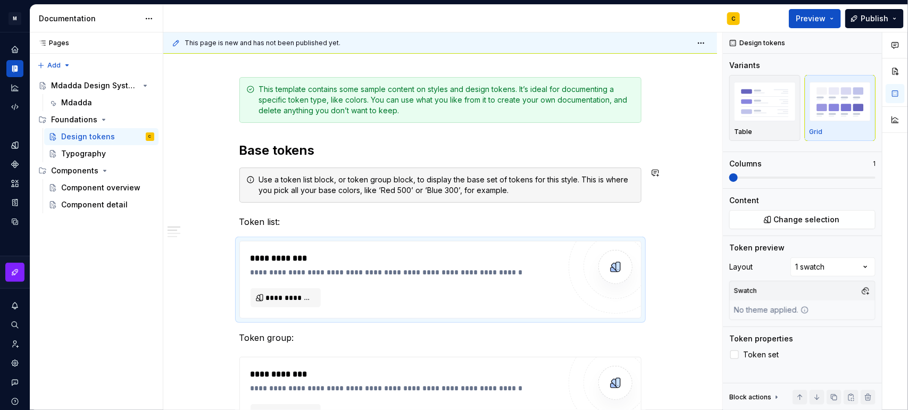
scroll to position [200, 0]
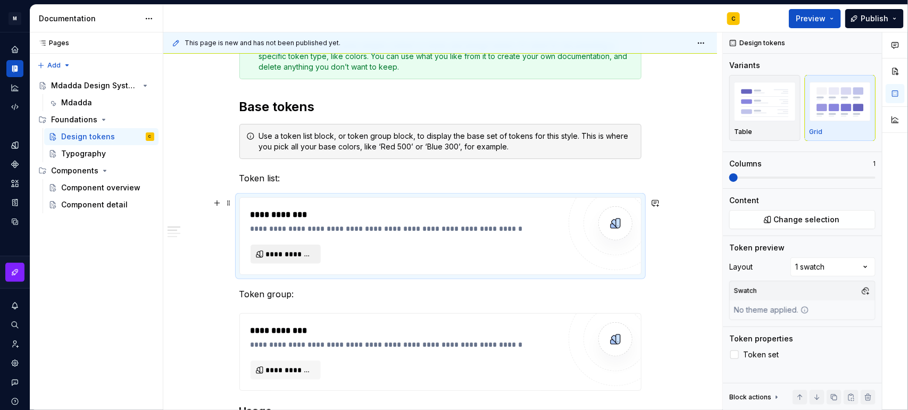
type textarea "Design tokens are the foundation of [PERSON_NAME]’s visual identity. They defin…"
click at [285, 253] on span "**********" at bounding box center [290, 254] width 48 height 11
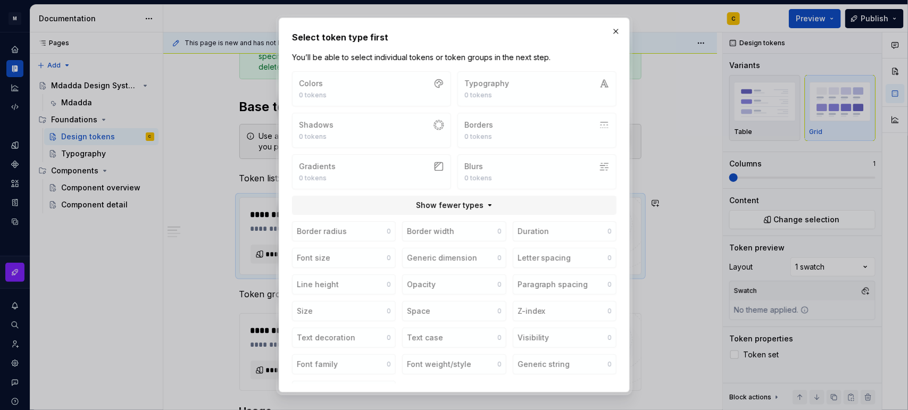
click at [431, 143] on div "Colors 0 tokens Typography 0 tokens Shadows 0 tokens Borders 0 tokens Gradients…" at bounding box center [454, 130] width 325 height 118
click at [426, 164] on div "Colors 0 tokens Typography 0 tokens Shadows 0 tokens Borders 0 tokens Gradients…" at bounding box center [454, 130] width 325 height 118
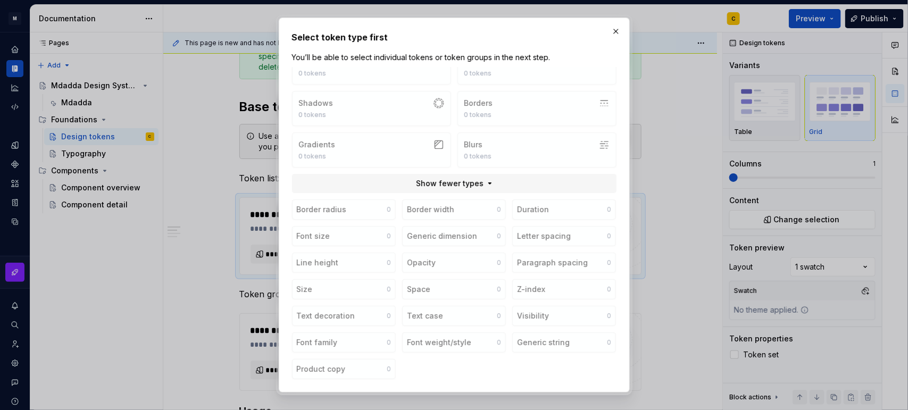
click at [498, 171] on div "Colors 0 tokens Typography 0 tokens Shadows 0 tokens Borders 0 tokens Gradients…" at bounding box center [454, 225] width 333 height 317
click at [498, 174] on button "Show fewer types" at bounding box center [454, 183] width 325 height 19
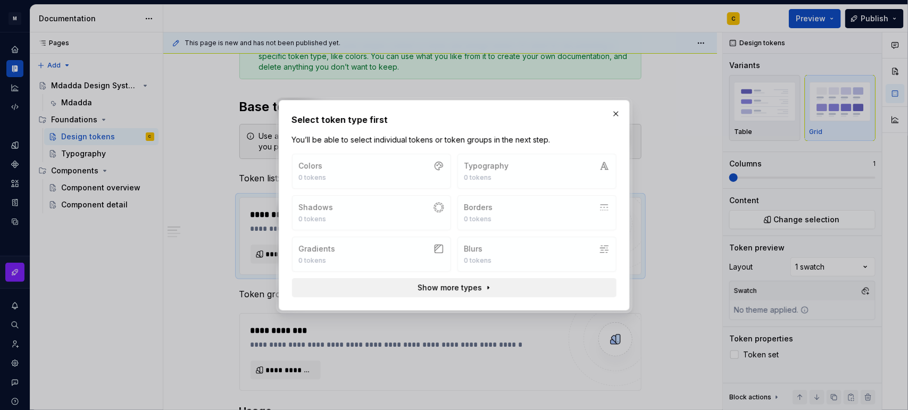
scroll to position [0, 0]
click at [471, 175] on div "Colors 0 tokens Typography 0 tokens Shadows 0 tokens Borders 0 tokens Gradients…" at bounding box center [454, 213] width 325 height 118
click at [464, 169] on div "Colors 0 tokens Typography 0 tokens Shadows 0 tokens Borders 0 tokens Gradients…" at bounding box center [454, 213] width 325 height 118
drag, startPoint x: 451, startPoint y: 229, endPoint x: 451, endPoint y: 248, distance: 18.6
click at [450, 229] on div "Colors 0 tokens Typography 0 tokens Shadows 0 tokens Borders 0 tokens Gradients…" at bounding box center [454, 213] width 325 height 118
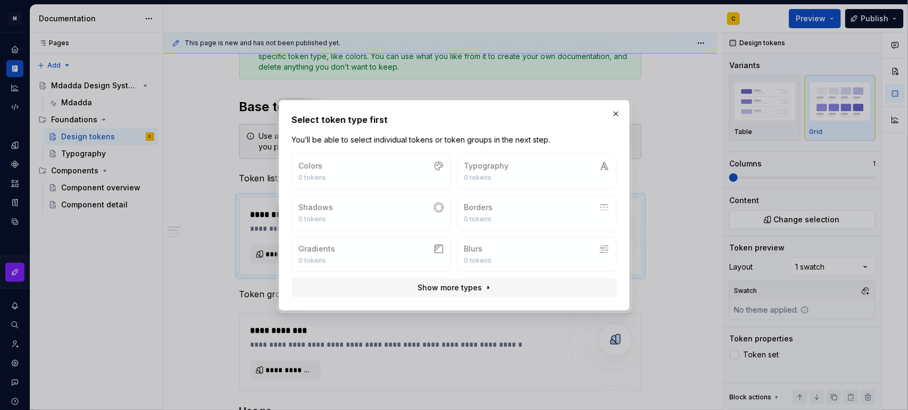
click at [451, 248] on div "Colors 0 tokens Typography 0 tokens Shadows 0 tokens Borders 0 tokens Gradients…" at bounding box center [454, 213] width 325 height 118
click at [474, 267] on div "Colors 0 tokens Typography 0 tokens Shadows 0 tokens Borders 0 tokens Gradients…" at bounding box center [454, 213] width 325 height 118
click at [459, 283] on span "Show more types" at bounding box center [450, 288] width 64 height 11
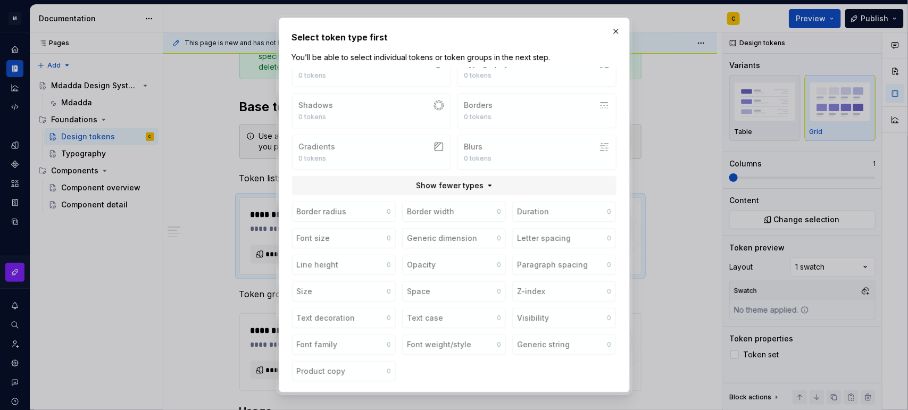
scroll to position [24, 0]
click at [621, 32] on button "button" at bounding box center [616, 31] width 15 height 15
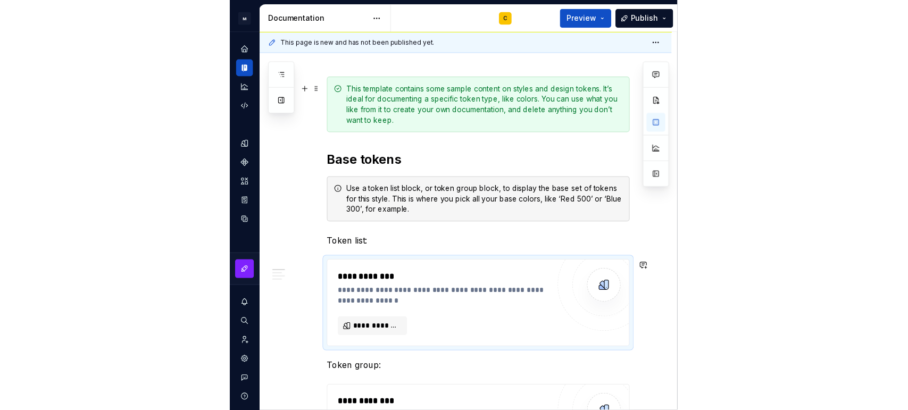
scroll to position [0, 0]
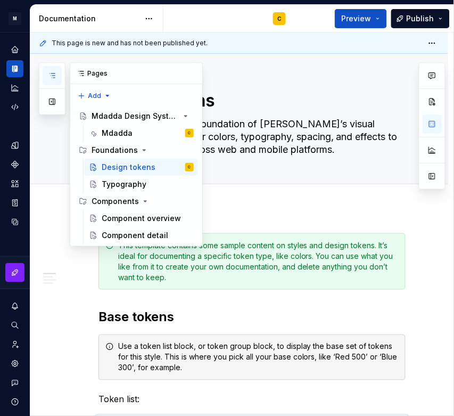
click at [51, 73] on icon "button" at bounding box center [52, 75] width 9 height 9
click at [118, 127] on div "Mdadda C" at bounding box center [148, 133] width 92 height 15
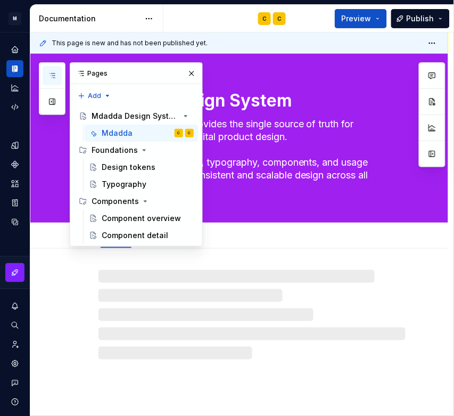
click at [320, 230] on div "Mdadda Add tab" at bounding box center [252, 236] width 320 height 23
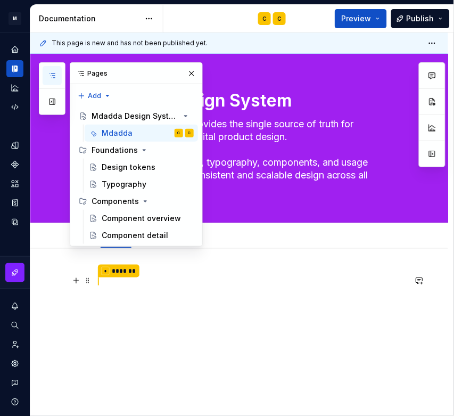
click at [171, 285] on p "* *******" at bounding box center [251, 281] width 307 height 14
click at [187, 74] on button "button" at bounding box center [191, 73] width 15 height 15
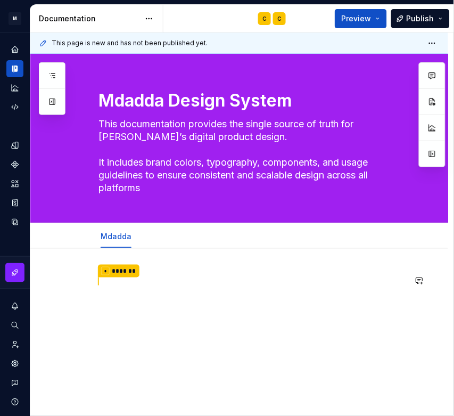
click at [112, 285] on p "* *******" at bounding box center [251, 281] width 307 height 14
click at [195, 294] on div "* *******" at bounding box center [251, 294] width 307 height 40
click at [202, 323] on div "* *******" at bounding box center [251, 300] width 307 height 53
click at [134, 320] on div "* *******" at bounding box center [251, 300] width 307 height 53
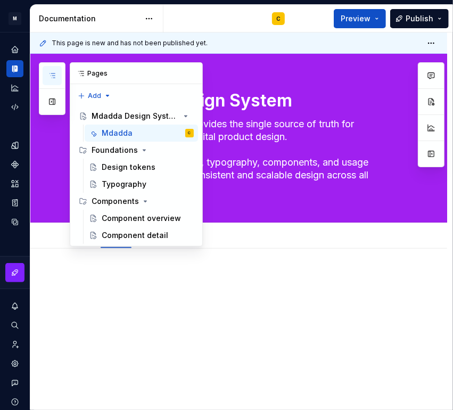
click at [52, 73] on icon "button" at bounding box center [52, 75] width 9 height 9
drag, startPoint x: 123, startPoint y: 126, endPoint x: 110, endPoint y: 133, distance: 15.0
click at [110, 133] on div "Mdadda" at bounding box center [117, 133] width 31 height 11
click at [168, 137] on button "Page tree" at bounding box center [171, 133] width 15 height 15
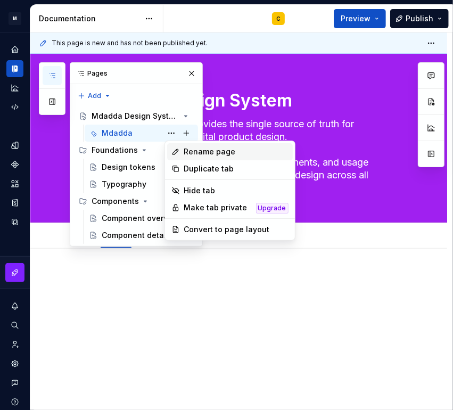
type textarea "*"
click at [178, 153] on icon at bounding box center [175, 151] width 9 height 9
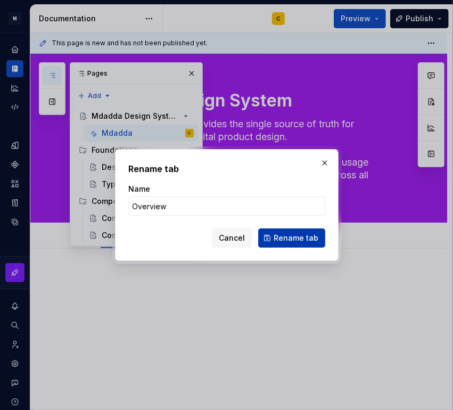
type input "Overview"
click at [269, 235] on button "Rename tab" at bounding box center [291, 237] width 67 height 19
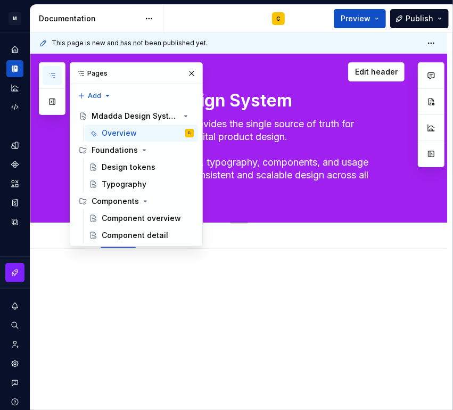
click at [260, 186] on textarea "This documentation provides the single source of truth for [PERSON_NAME]’s digi…" at bounding box center [249, 155] width 306 height 81
click at [196, 74] on button "button" at bounding box center [191, 73] width 15 height 15
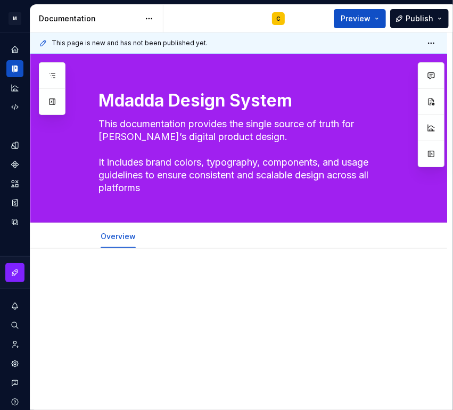
click at [115, 272] on div "This page is new and has not been published yet. Mdadda Design System This docu…" at bounding box center [241, 221] width 422 height 378
click at [112, 266] on div at bounding box center [238, 349] width 417 height 202
click at [124, 280] on p at bounding box center [251, 280] width 306 height 13
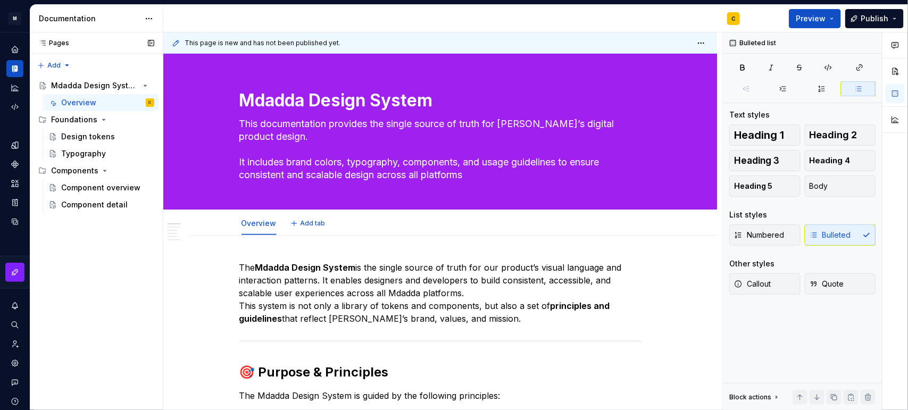
type textarea "*"
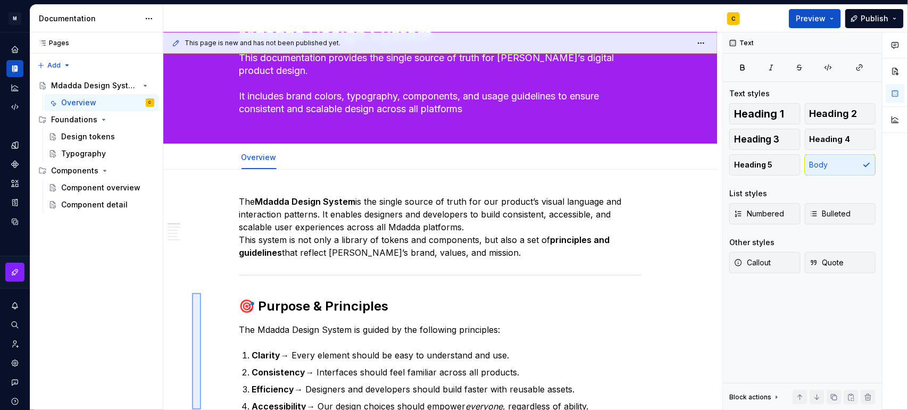
drag, startPoint x: 197, startPoint y: 367, endPoint x: 192, endPoint y: 342, distance: 25.6
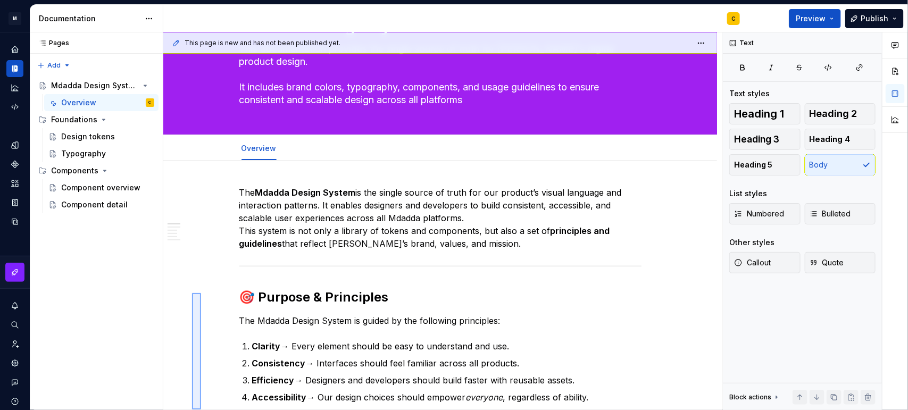
click at [192, 328] on div "This page is new and has not been published yet. Mdadda Design System This docu…" at bounding box center [442, 221] width 559 height 378
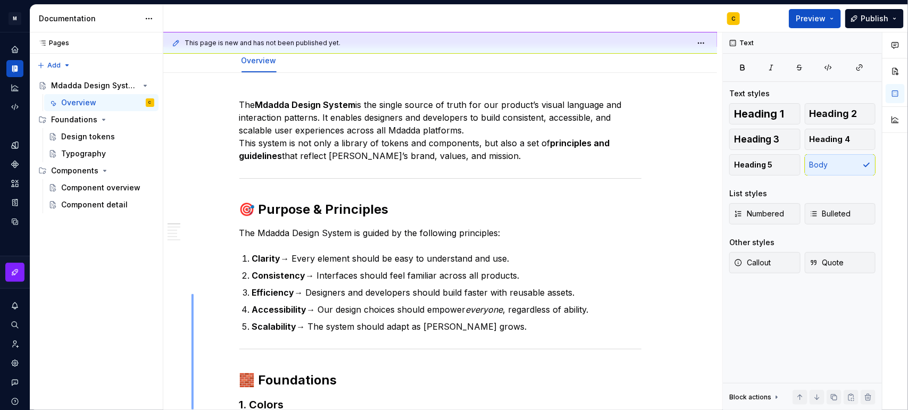
drag, startPoint x: 192, startPoint y: 336, endPoint x: 192, endPoint y: 410, distance: 73.4
click at [192, 328] on div "This page is new and has not been published yet. Mdadda Design System This docu…" at bounding box center [442, 221] width 559 height 378
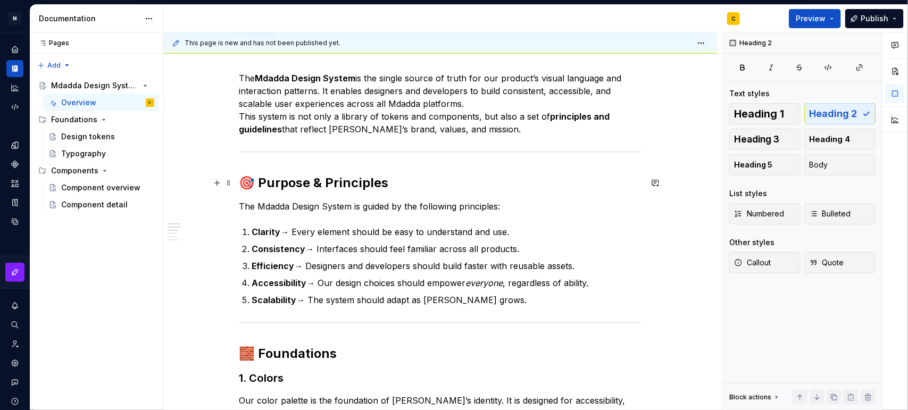
click at [261, 179] on h2 "🎯 Purpose & Principles" at bounding box center [440, 183] width 402 height 17
click at [261, 328] on h2 "🧱 Foundations" at bounding box center [440, 353] width 402 height 17
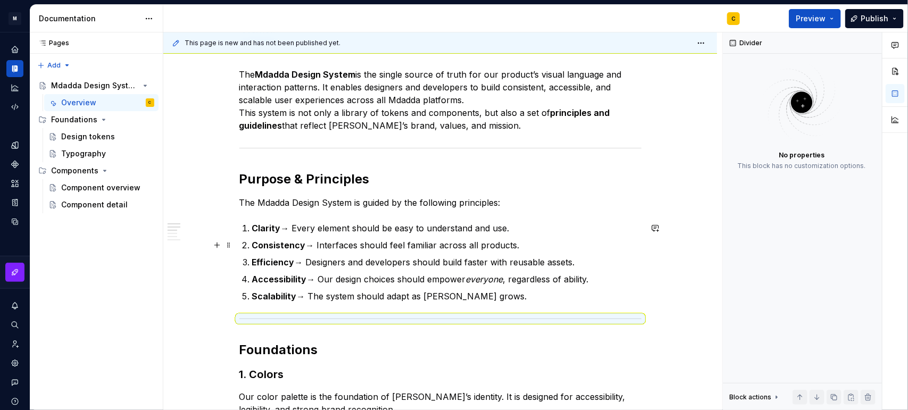
click at [436, 248] on p "Consistency → Interfaces should feel familiar across all products." at bounding box center [446, 245] width 389 height 13
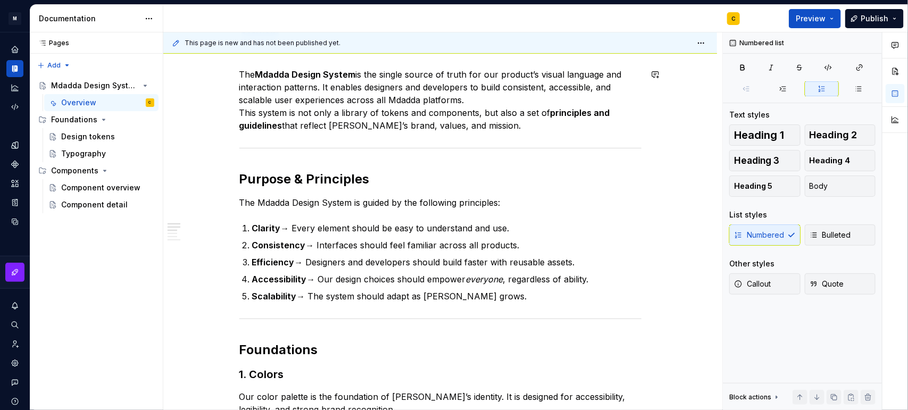
scroll to position [163, 0]
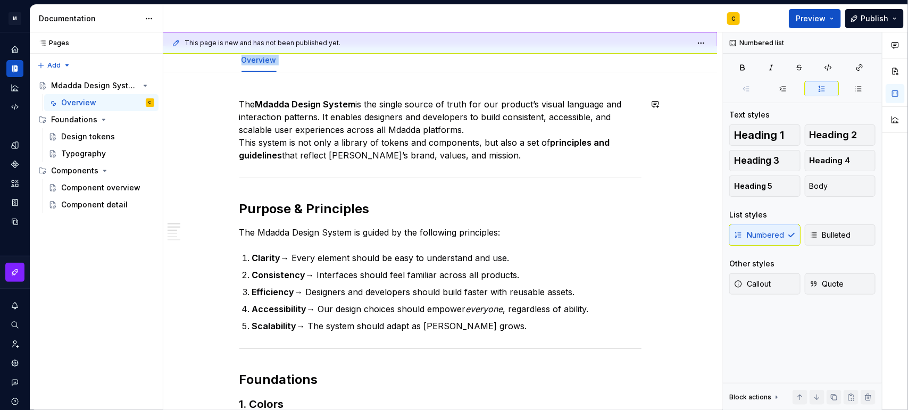
drag, startPoint x: 426, startPoint y: 46, endPoint x: 430, endPoint y: 262, distance: 215.5
click at [430, 262] on div "This page is new and has not been published yet. Mdadda Design System This docu…" at bounding box center [442, 221] width 559 height 378
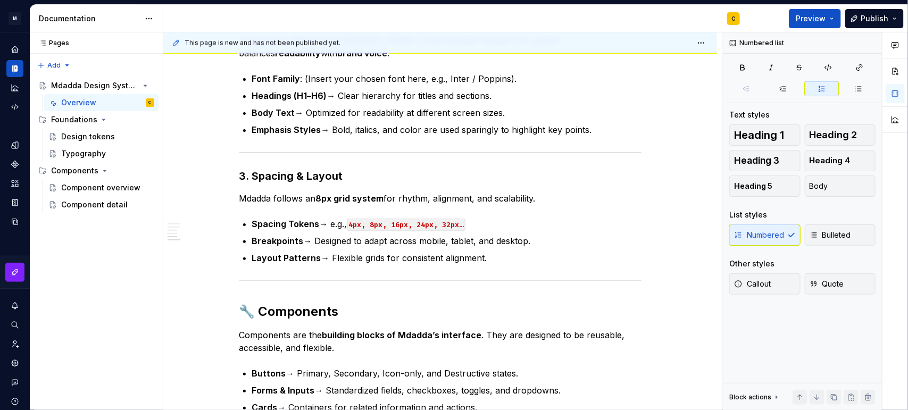
scroll to position [783, 0]
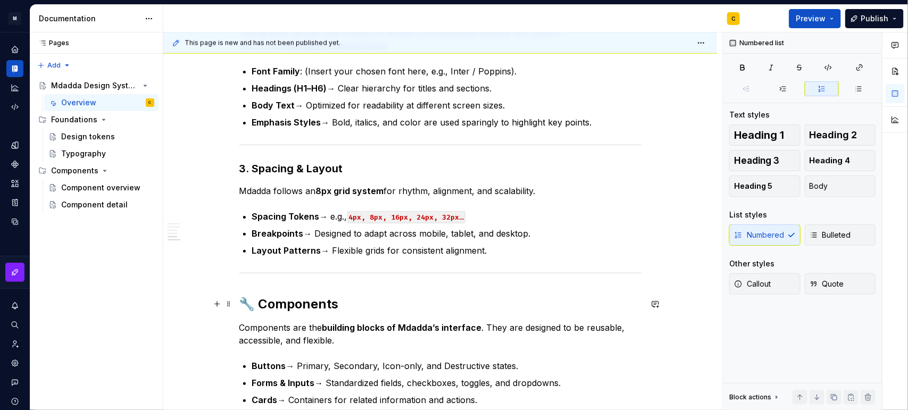
click at [262, 304] on h2 "🔧 Components" at bounding box center [440, 304] width 402 height 17
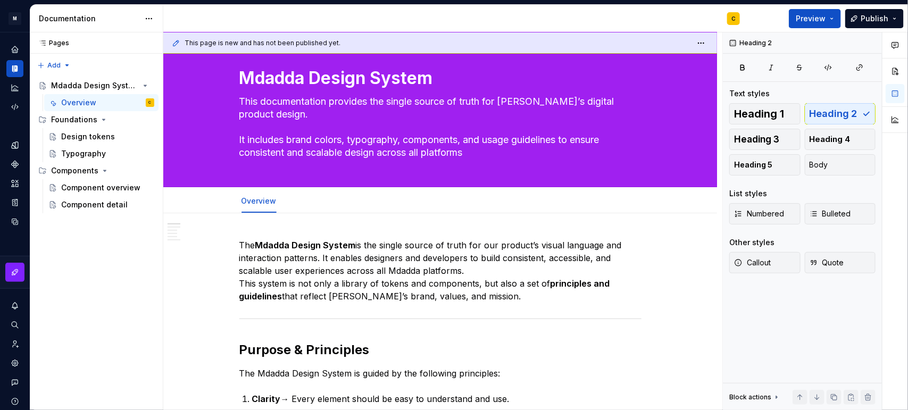
scroll to position [0, 0]
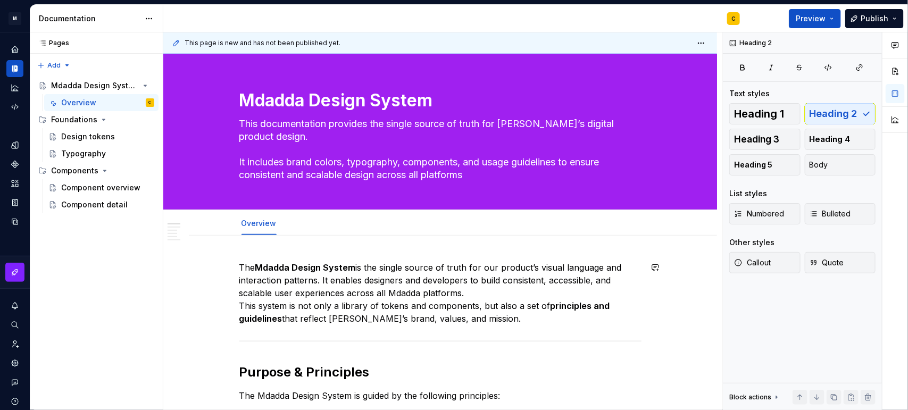
click at [726, 27] on button "Preview" at bounding box center [815, 18] width 52 height 19
click at [714, 12] on div "C" at bounding box center [455, 19] width 585 height 28
click at [118, 132] on div "Design tokens" at bounding box center [107, 136] width 93 height 15
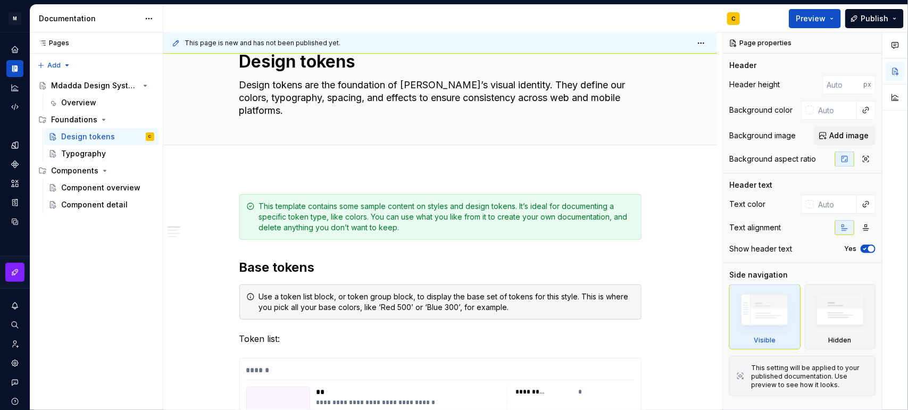
scroll to position [45, 0]
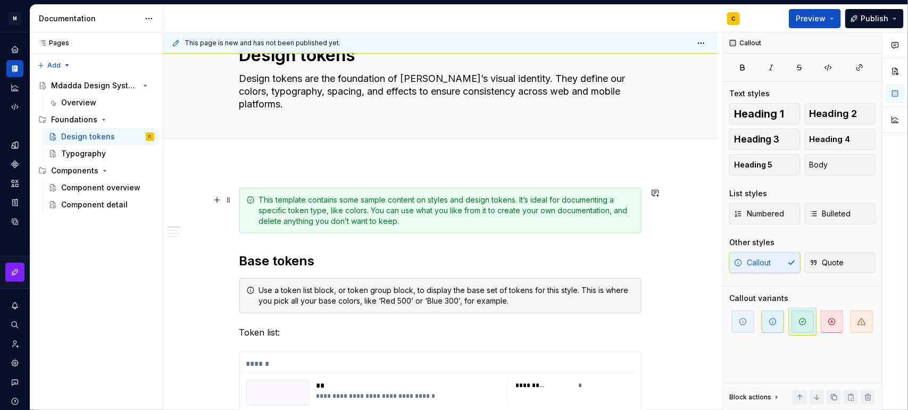
click at [426, 219] on div "This template contains some sample content on styles and design tokens. It’s id…" at bounding box center [447, 211] width 376 height 32
type textarea "*"
click at [407, 295] on div "Use a token list block, or token group block, to display the base set of tokens…" at bounding box center [447, 295] width 376 height 21
click at [726, 121] on div "Callout Text styles Heading 1 Heading 2 Heading 3 Heading 4 Heading 5 Body List…" at bounding box center [802, 221] width 159 height 378
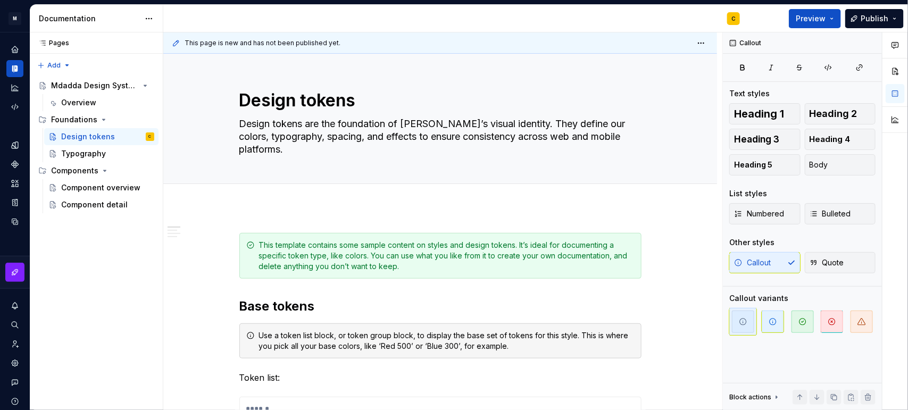
type textarea "*"
